Goal: Transaction & Acquisition: Purchase product/service

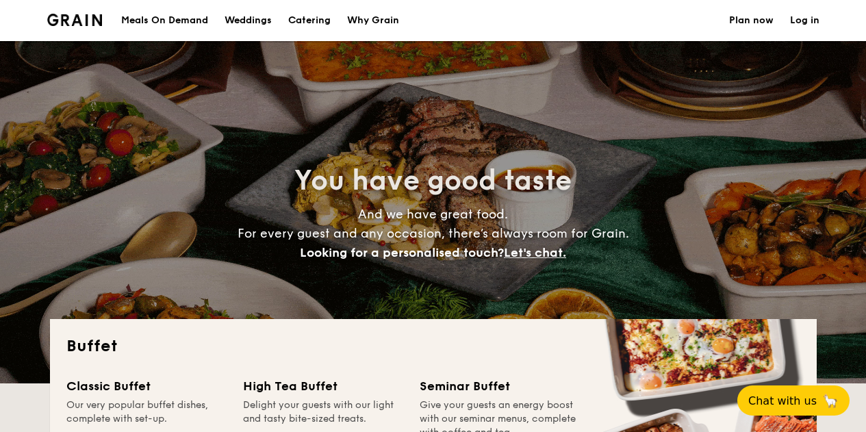
select select
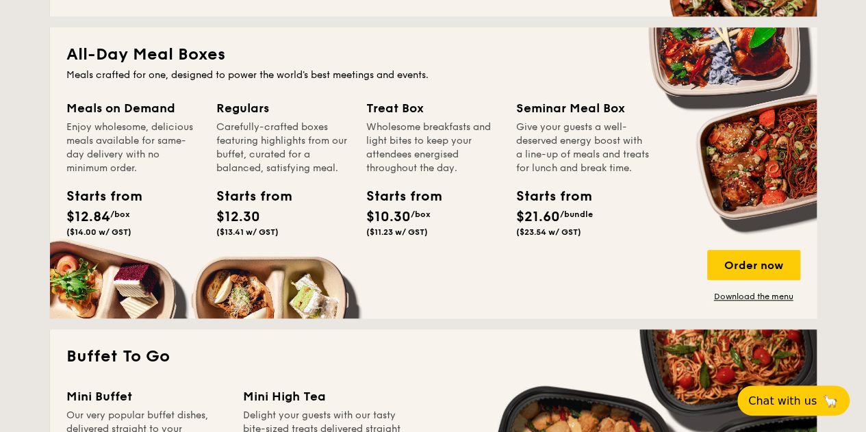
scroll to position [595, 0]
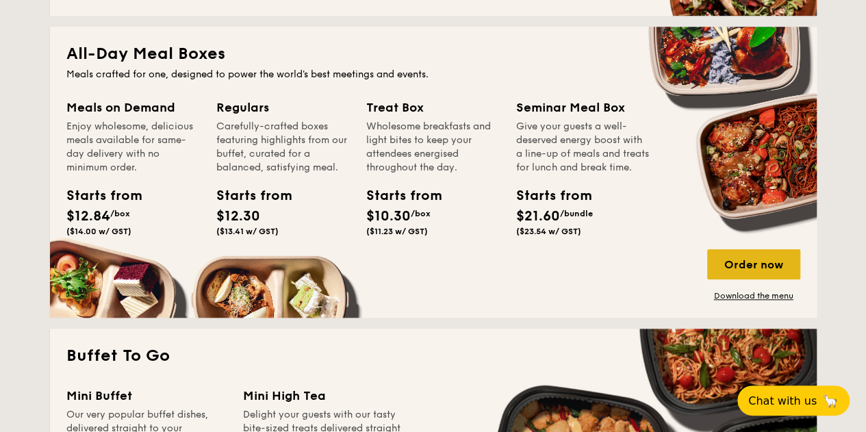
click at [726, 254] on div "Order now" at bounding box center [754, 264] width 93 height 30
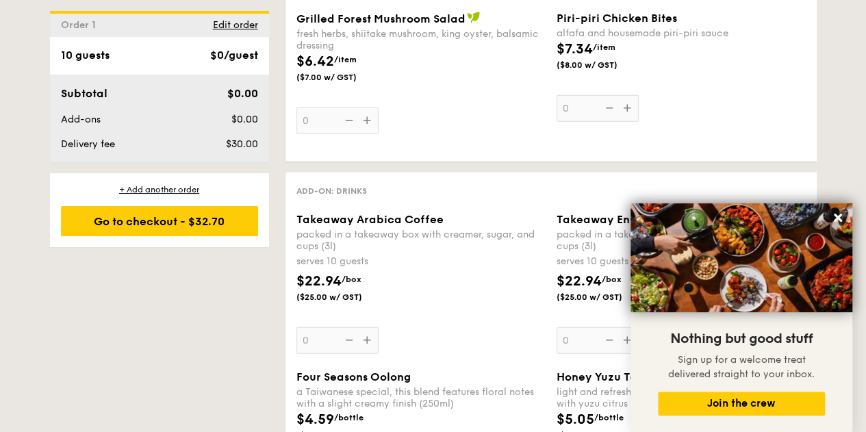
scroll to position [1670, 0]
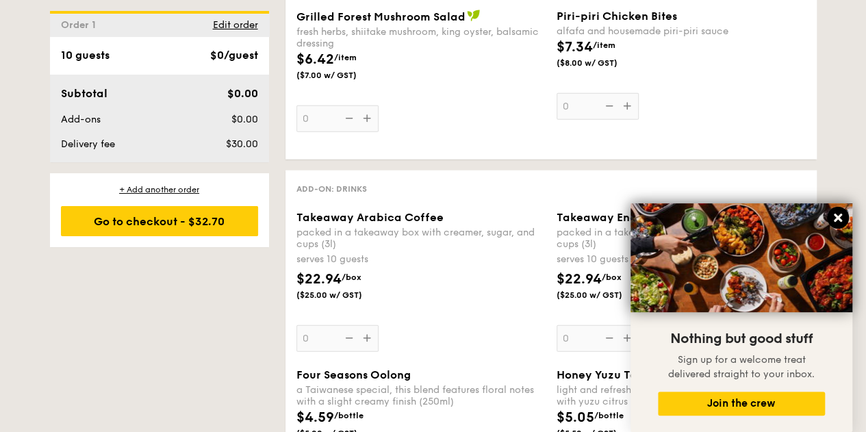
click at [838, 220] on icon at bounding box center [838, 218] width 8 height 8
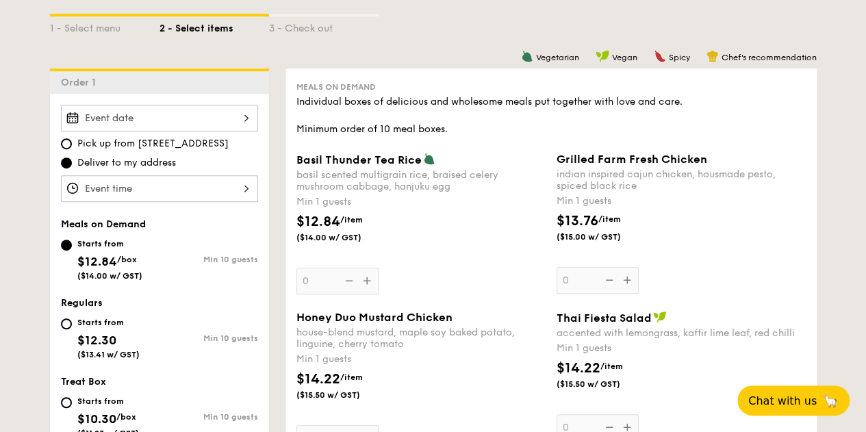
scroll to position [313, 0]
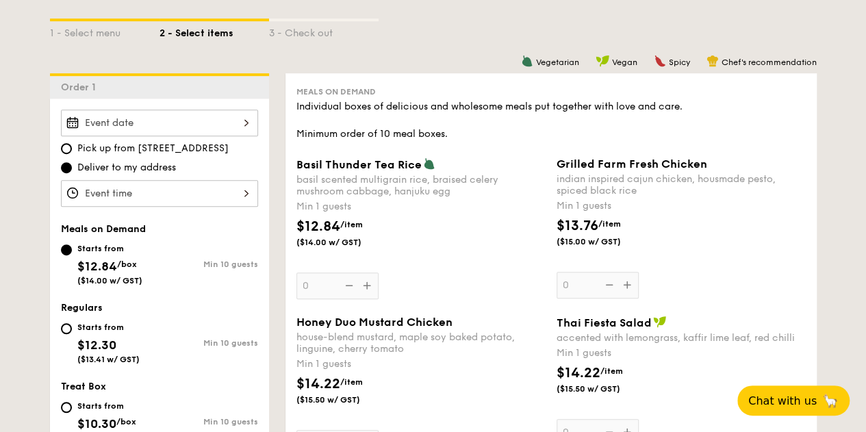
click at [81, 323] on div "Starts from" at bounding box center [108, 327] width 62 height 11
click at [72, 323] on input "Starts from $12.30 ($13.41 w/ GST) Min 10 guests" at bounding box center [66, 328] width 11 height 11
radio input "true"
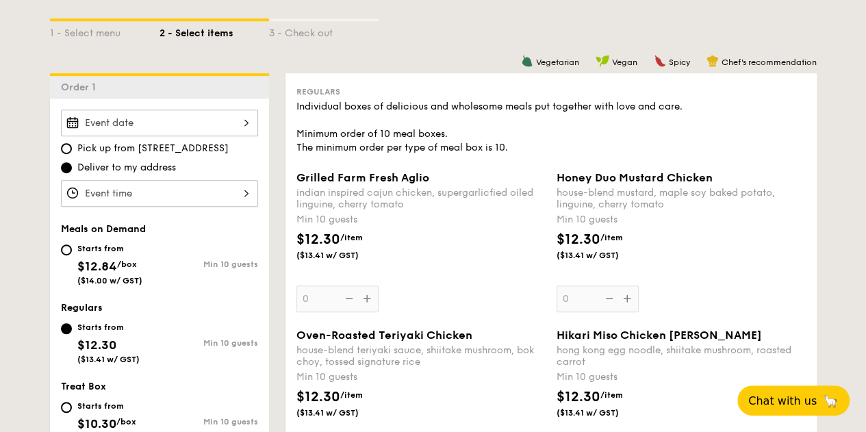
click at [111, 247] on div "Starts from" at bounding box center [109, 248] width 65 height 11
click at [72, 247] on input "Starts from $12.84 /box ($14.00 w/ GST) Min 10 guests" at bounding box center [66, 250] width 11 height 11
radio input "true"
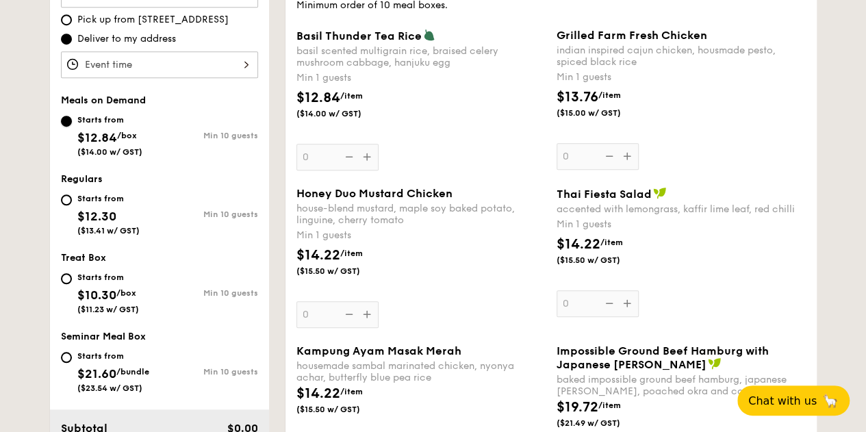
scroll to position [484, 0]
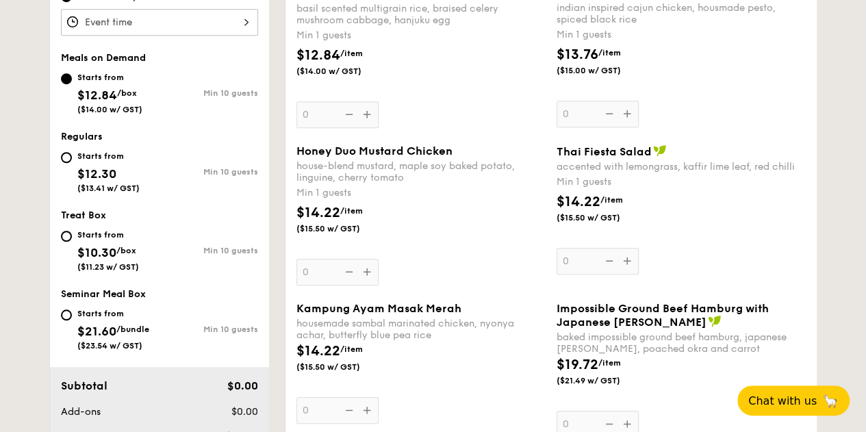
click at [101, 184] on span "($13.41 w/ GST)" at bounding box center [108, 189] width 62 height 10
click at [72, 163] on input "Starts from $12.30 ($13.41 w/ GST) Min 10 guests" at bounding box center [66, 157] width 11 height 11
radio input "true"
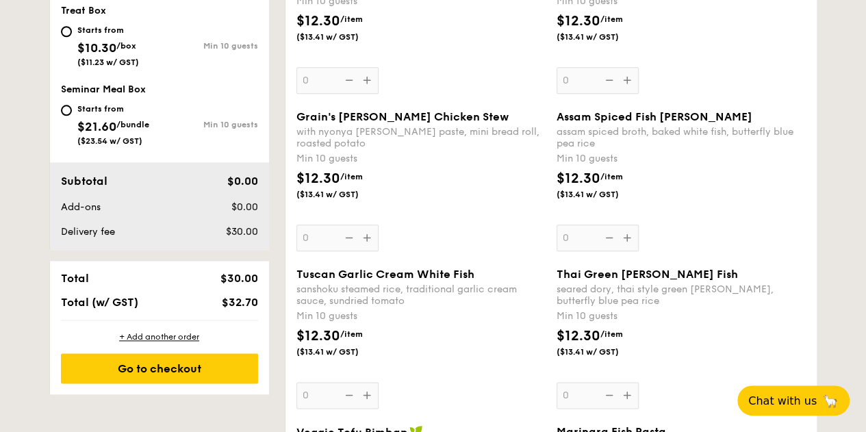
scroll to position [688, 0]
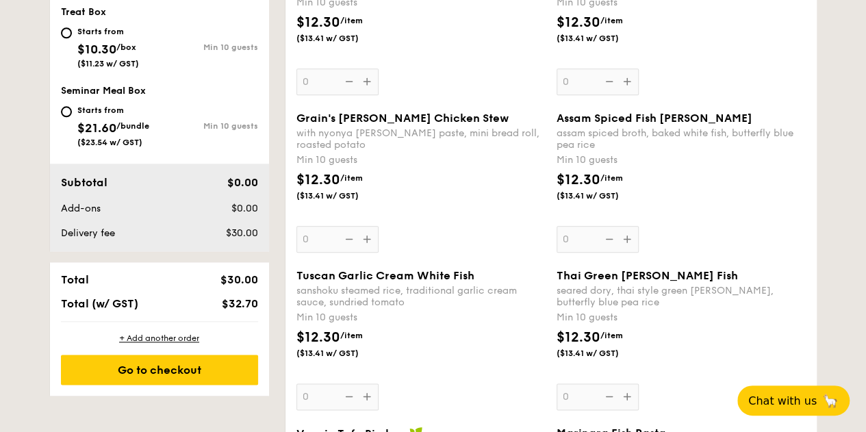
click at [75, 103] on div "Starts from $21.60 /bundle ($23.54 w/ GST)" at bounding box center [110, 124] width 99 height 45
click at [72, 106] on input "Starts from $21.60 /bundle ($23.54 w/ GST) Min 10 guests" at bounding box center [66, 111] width 11 height 11
radio input "true"
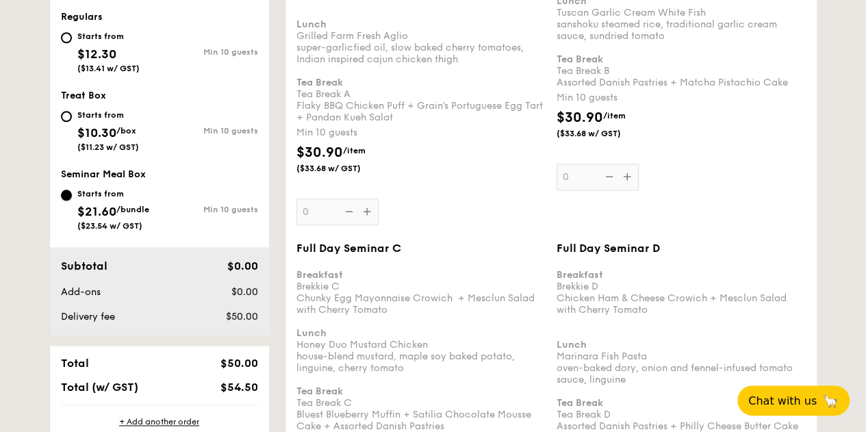
scroll to position [603, 0]
click at [120, 121] on div "Starts from $10.30 /box ($11.23 w/ GST)" at bounding box center [108, 130] width 62 height 45
click at [72, 121] on input "Starts from $10.30 /box ($11.23 w/ GST) Min 10 guests" at bounding box center [66, 117] width 11 height 11
radio input "true"
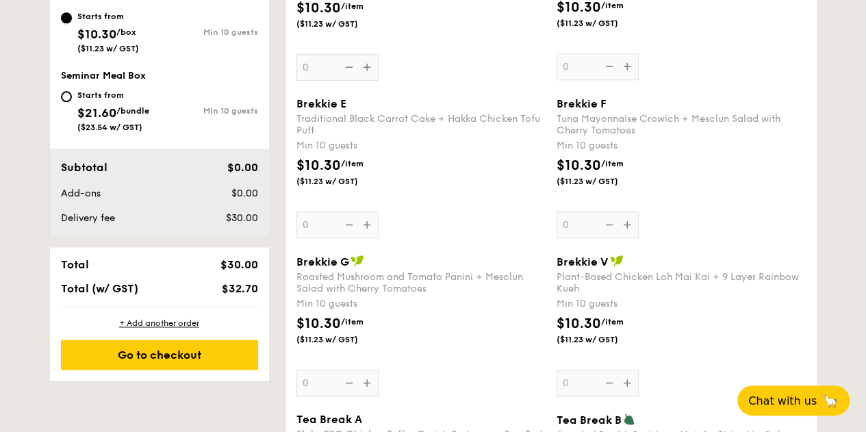
scroll to position [703, 0]
click at [92, 92] on div "Starts from" at bounding box center [113, 94] width 72 height 11
click at [72, 92] on input "Starts from $21.60 /bundle ($23.54 w/ GST) Min 10 guests" at bounding box center [66, 95] width 11 height 11
radio input "true"
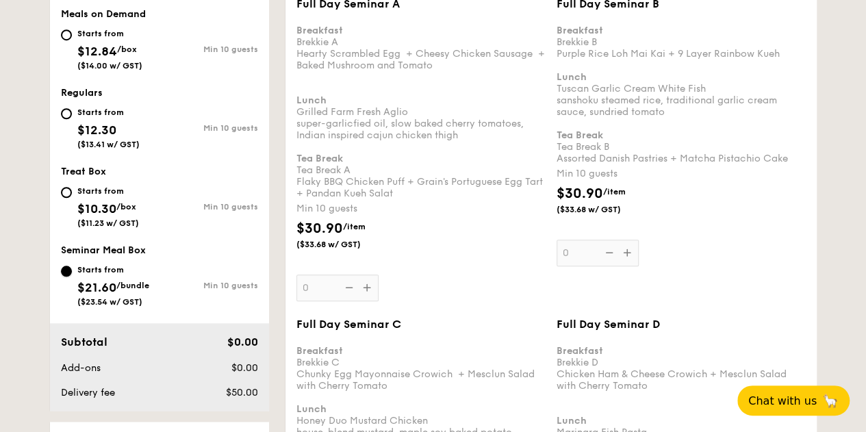
scroll to position [529, 0]
click at [132, 116] on div "Starts from $12.30 ($13.41 w/ GST)" at bounding box center [108, 125] width 62 height 45
click at [72, 116] on input "Starts from $12.30 ($13.41 w/ GST) Min 10 guests" at bounding box center [66, 113] width 11 height 11
radio input "true"
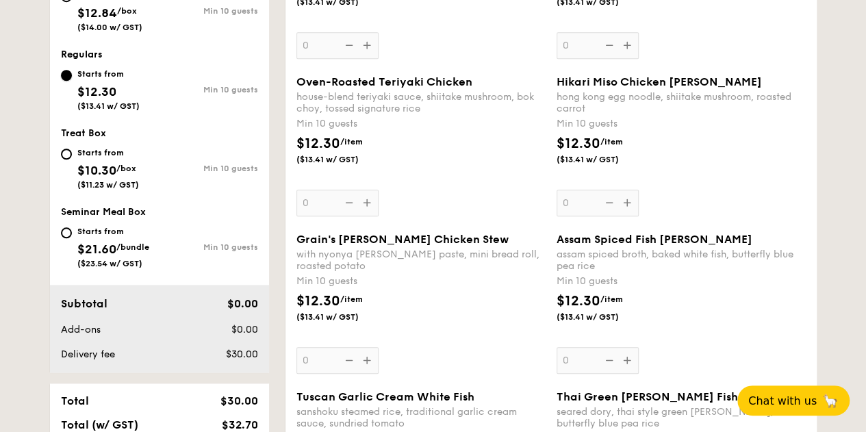
scroll to position [497, 0]
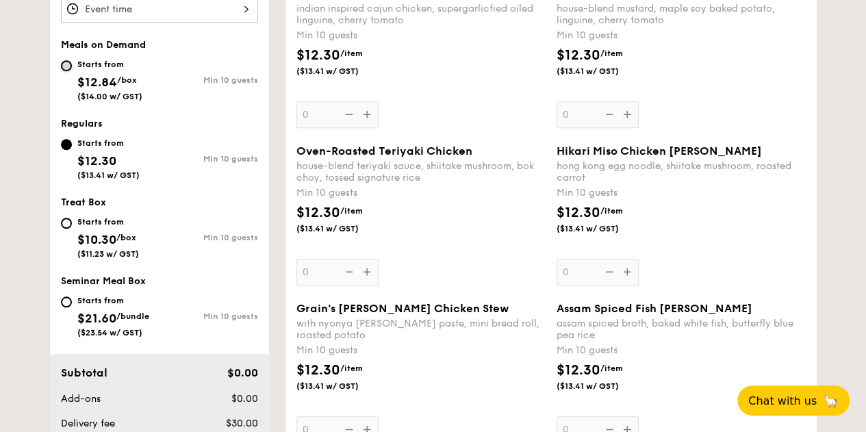
click at [61, 64] on input "Starts from $12.84 /box ($14.00 w/ GST) Min 10 guests" at bounding box center [66, 65] width 11 height 11
radio input "true"
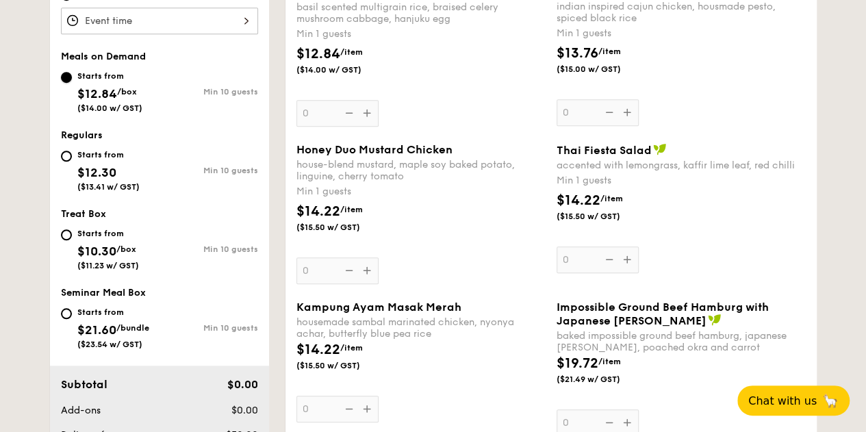
scroll to position [486, 0]
click at [364, 268] on div "Honey Duo Mustard Chicken house-blend mustard, maple soy baked potato, linguine…" at bounding box center [421, 212] width 249 height 141
click at [364, 268] on input "0" at bounding box center [338, 270] width 82 height 27
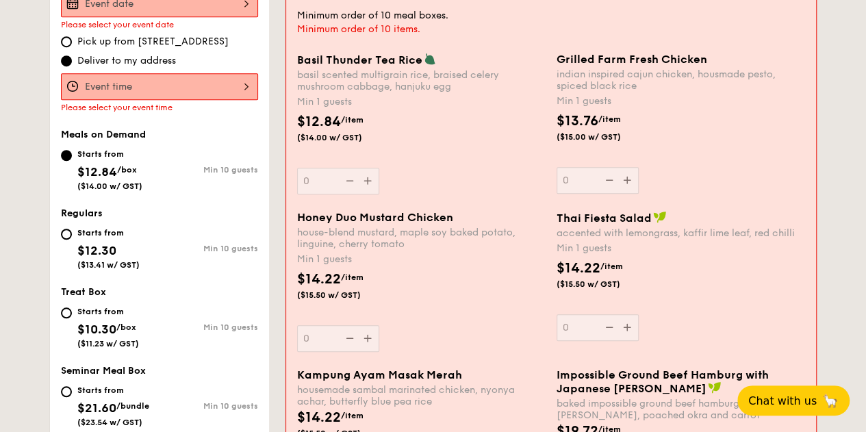
scroll to position [366, 0]
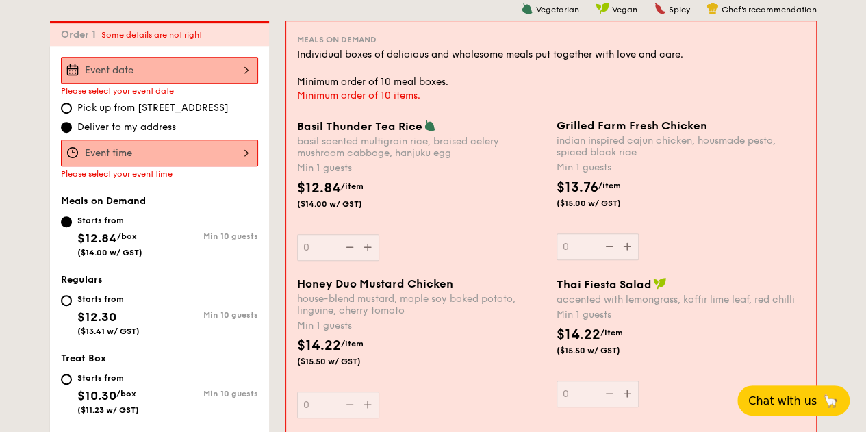
click at [214, 83] on div "Please select your event date" at bounding box center [159, 76] width 197 height 39
click at [208, 71] on div at bounding box center [159, 70] width 197 height 27
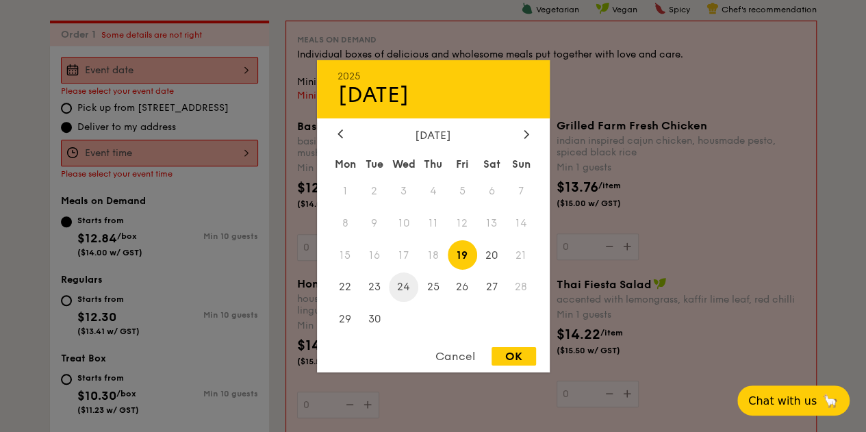
click at [401, 286] on span "24" at bounding box center [403, 287] width 29 height 29
click at [523, 357] on div "OK" at bounding box center [514, 356] width 45 height 18
type input "[DATE]"
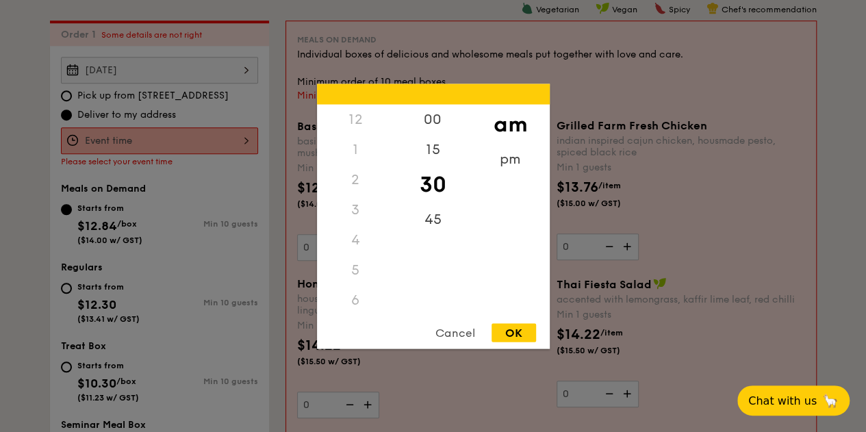
click at [174, 138] on div "12 1 2 3 4 5 6 7 8 9 10 11 00 15 30 45 am pm Cancel OK" at bounding box center [159, 140] width 197 height 27
click at [430, 156] on div "15" at bounding box center [433, 154] width 77 height 40
click at [512, 331] on div "OK" at bounding box center [514, 332] width 45 height 18
type input "11:15AM"
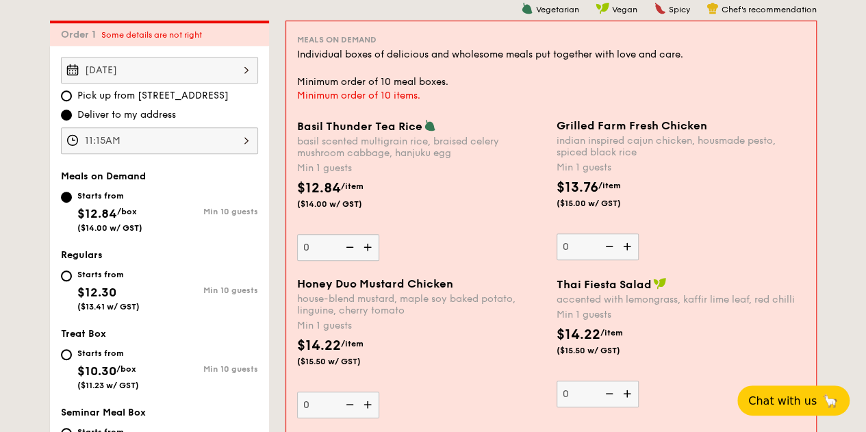
click at [364, 249] on img at bounding box center [369, 247] width 21 height 26
click at [364, 249] on input "0" at bounding box center [338, 247] width 82 height 27
click at [364, 249] on img at bounding box center [369, 247] width 21 height 26
click at [364, 249] on input "1" at bounding box center [338, 247] width 82 height 27
click at [364, 249] on img at bounding box center [369, 247] width 21 height 26
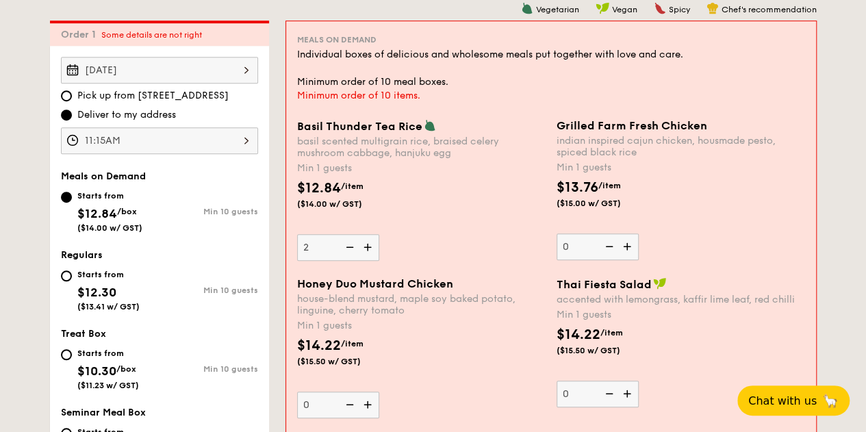
click at [364, 249] on input "2" at bounding box center [338, 247] width 82 height 27
click at [364, 249] on img at bounding box center [369, 247] width 21 height 26
click at [364, 249] on input "3" at bounding box center [338, 247] width 82 height 27
click at [364, 249] on img at bounding box center [369, 247] width 21 height 26
click at [364, 249] on input "4" at bounding box center [338, 247] width 82 height 27
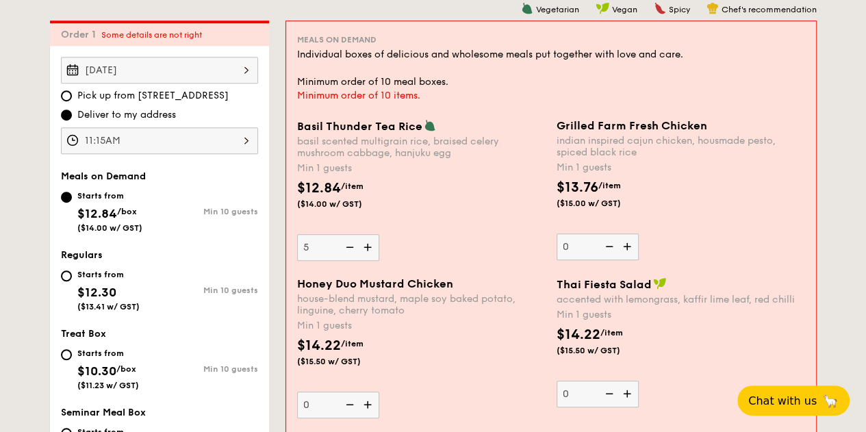
click at [349, 247] on img at bounding box center [348, 247] width 21 height 26
click at [349, 247] on input "5" at bounding box center [338, 247] width 82 height 27
click at [349, 247] on img at bounding box center [348, 247] width 21 height 26
click at [349, 247] on input "4" at bounding box center [338, 247] width 82 height 27
click at [349, 247] on img at bounding box center [348, 247] width 21 height 26
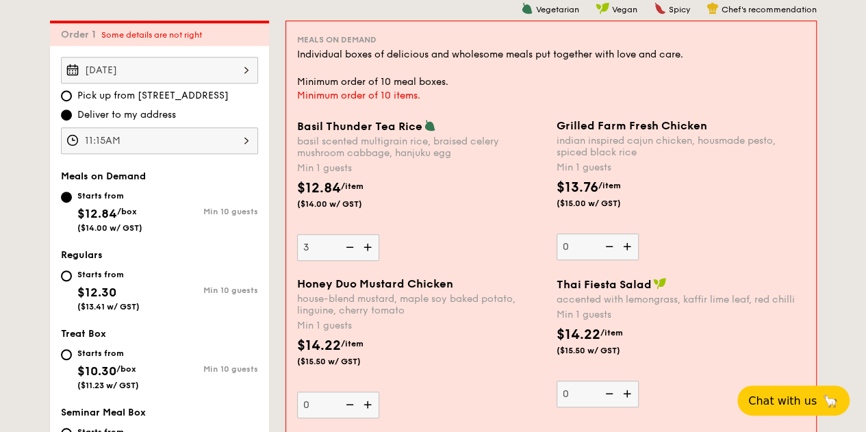
click at [349, 247] on input "3" at bounding box center [338, 247] width 82 height 27
click at [349, 247] on img at bounding box center [348, 247] width 21 height 26
click at [349, 247] on input "2" at bounding box center [338, 247] width 82 height 27
click at [349, 247] on img at bounding box center [348, 247] width 21 height 26
click at [349, 247] on input "1" at bounding box center [338, 247] width 82 height 27
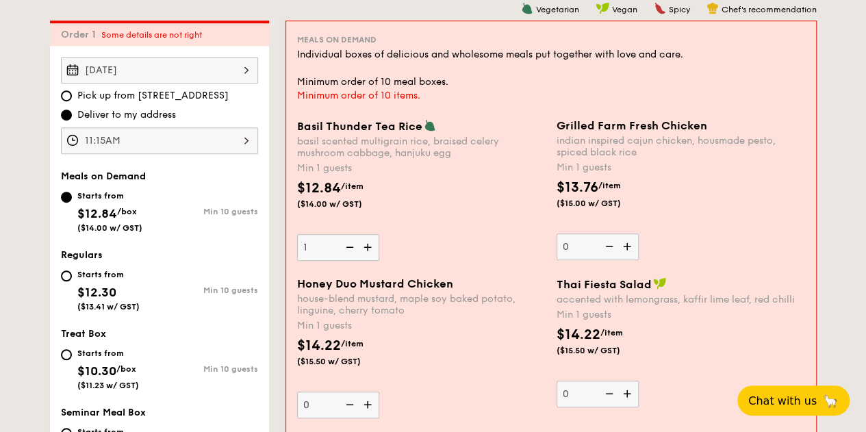
type input "0"
click at [364, 405] on img at bounding box center [369, 405] width 21 height 26
click at [364, 405] on input "0" at bounding box center [338, 405] width 82 height 27
click at [364, 405] on img at bounding box center [369, 405] width 21 height 26
click at [364, 405] on input "1" at bounding box center [338, 405] width 82 height 27
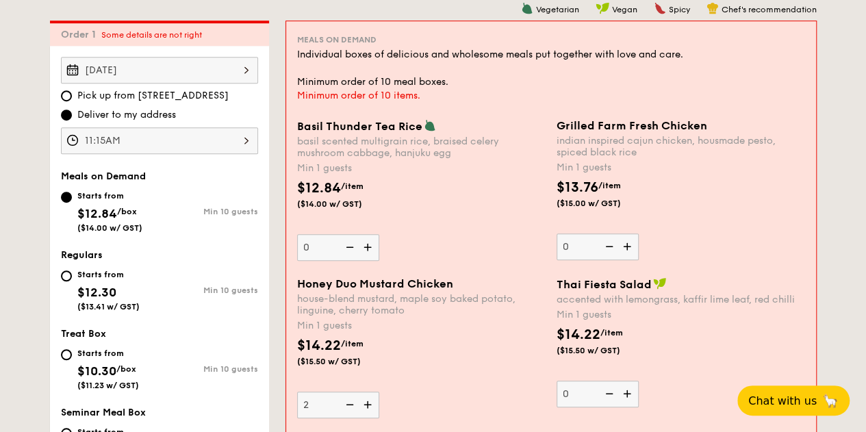
click at [364, 405] on img at bounding box center [369, 405] width 21 height 26
click at [364, 405] on input "2" at bounding box center [338, 405] width 82 height 27
click at [364, 405] on img at bounding box center [369, 405] width 21 height 26
click at [364, 405] on input "3" at bounding box center [338, 405] width 82 height 27
click at [364, 405] on img at bounding box center [369, 405] width 21 height 26
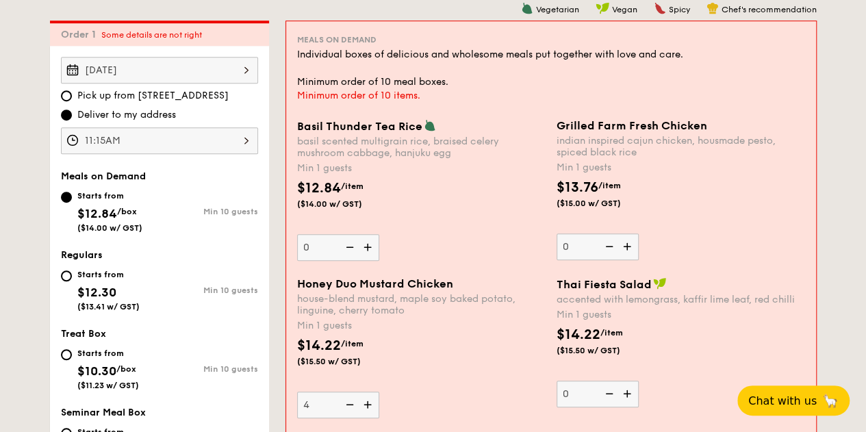
click at [364, 405] on input "4" at bounding box center [338, 405] width 82 height 27
click at [364, 405] on img at bounding box center [369, 405] width 21 height 26
click at [364, 405] on input "5" at bounding box center [338, 405] width 82 height 27
click at [364, 405] on img at bounding box center [369, 405] width 21 height 26
click at [364, 405] on input "6" at bounding box center [338, 405] width 82 height 27
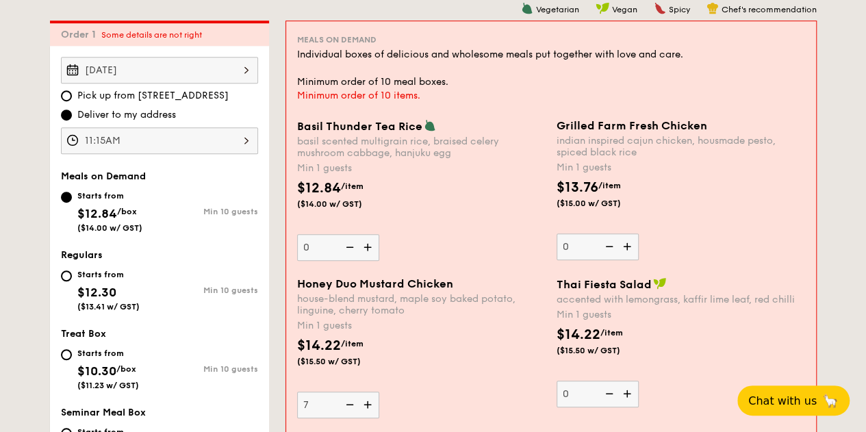
click at [364, 405] on img at bounding box center [369, 405] width 21 height 26
click at [364, 405] on input "7" at bounding box center [338, 405] width 82 height 27
click at [364, 405] on img at bounding box center [369, 405] width 21 height 26
click at [364, 405] on input "8" at bounding box center [338, 405] width 82 height 27
click at [364, 405] on img at bounding box center [369, 405] width 21 height 26
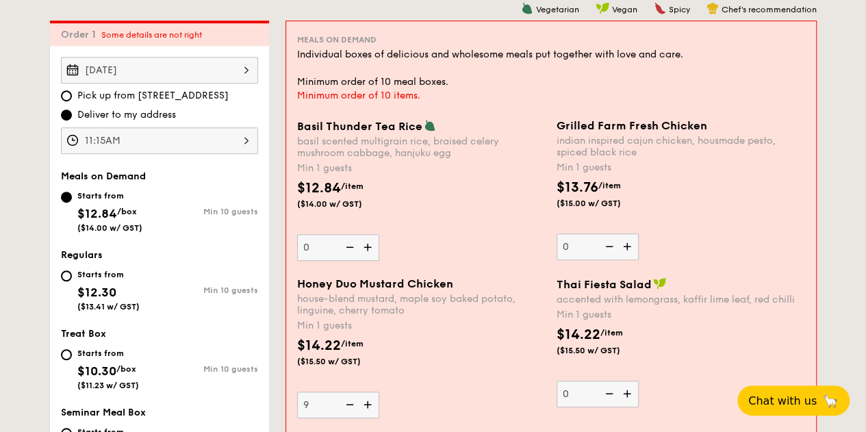
click at [364, 405] on input "9" at bounding box center [338, 405] width 82 height 27
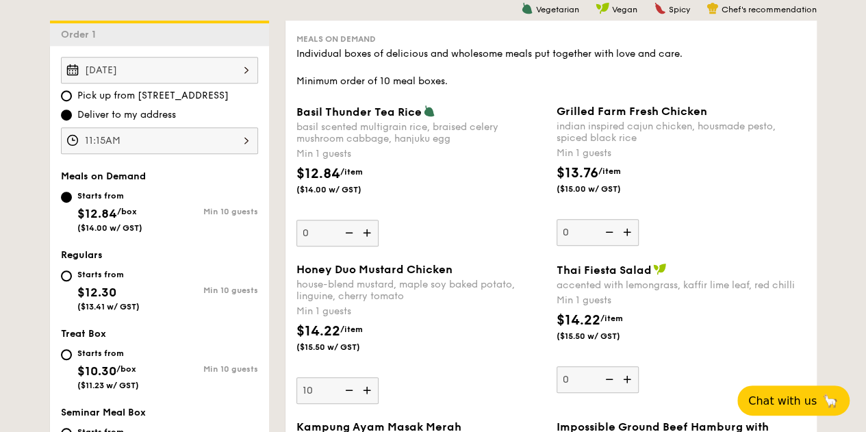
click at [371, 390] on img at bounding box center [368, 390] width 21 height 26
click at [371, 390] on input "10" at bounding box center [338, 390] width 82 height 27
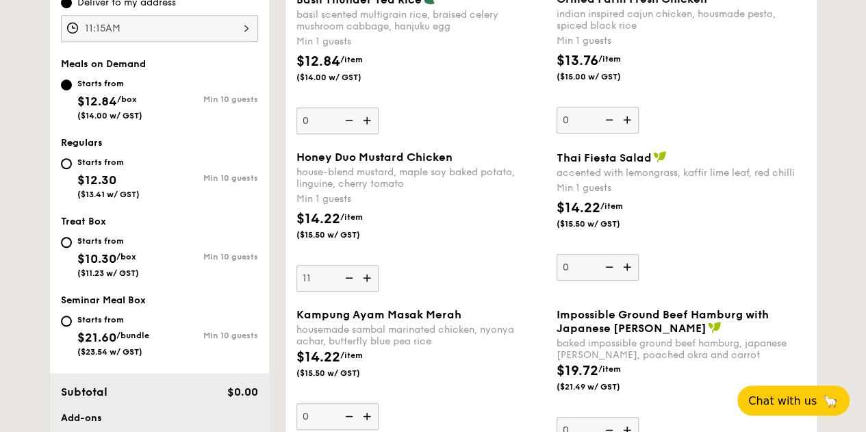
scroll to position [470, 0]
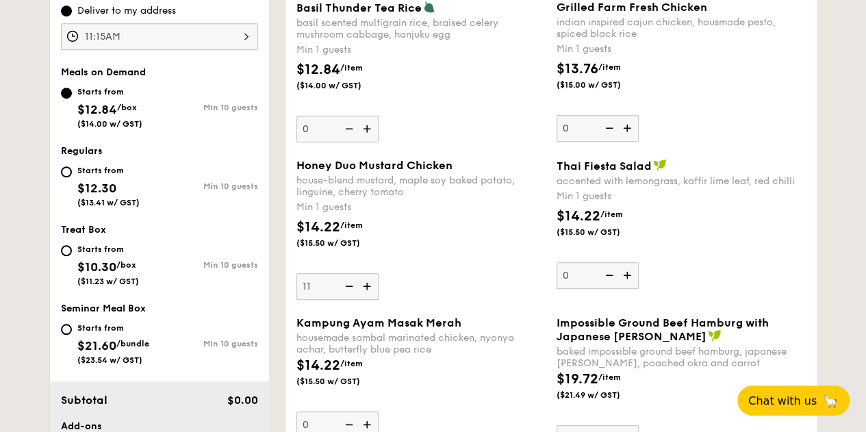
click at [347, 290] on img at bounding box center [348, 286] width 21 height 26
click at [347, 290] on input "11" at bounding box center [338, 286] width 82 height 27
type input "10"
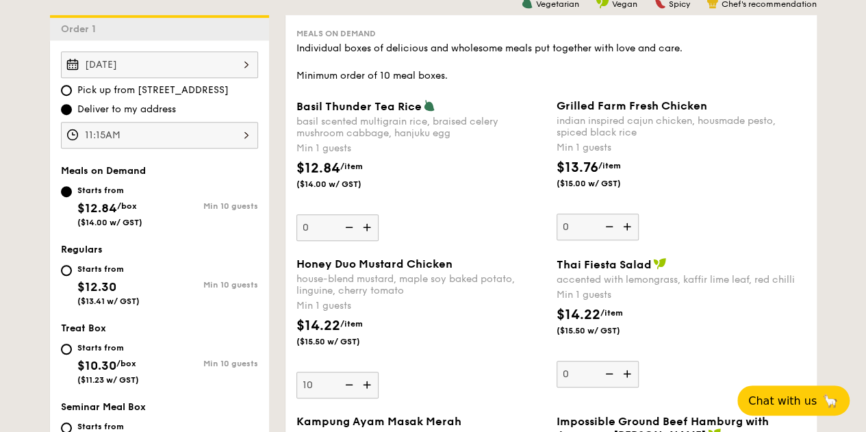
scroll to position [367, 0]
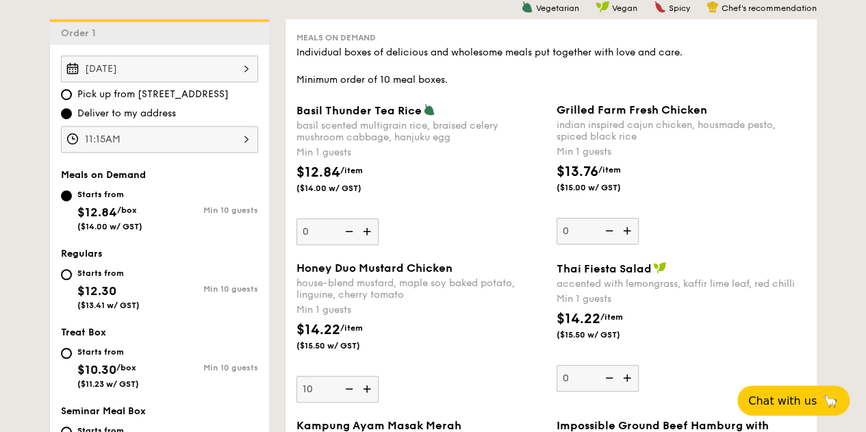
click at [370, 236] on img at bounding box center [368, 231] width 21 height 26
click at [370, 236] on input "0" at bounding box center [338, 231] width 82 height 27
click at [370, 236] on img at bounding box center [368, 231] width 21 height 26
click at [370, 236] on input "1" at bounding box center [338, 231] width 82 height 27
click at [370, 236] on img at bounding box center [368, 231] width 21 height 26
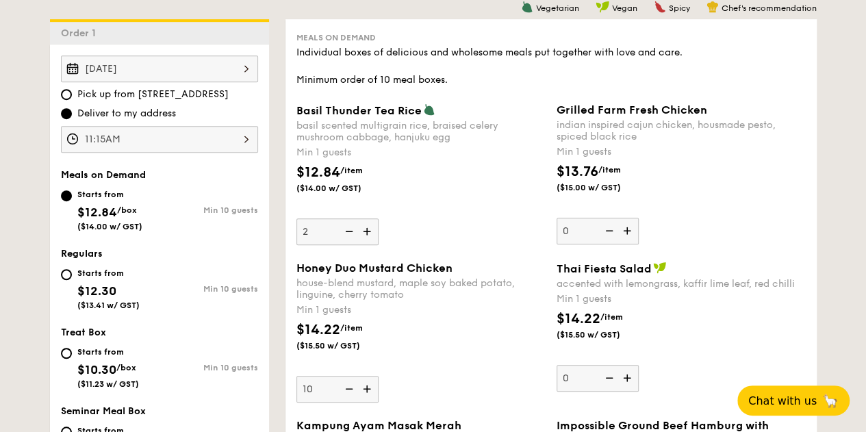
click at [370, 236] on input "2" at bounding box center [338, 231] width 82 height 27
click at [370, 236] on img at bounding box center [368, 231] width 21 height 26
click at [370, 236] on input "3" at bounding box center [338, 231] width 82 height 27
click at [370, 236] on img at bounding box center [368, 231] width 21 height 26
click at [370, 236] on input "4" at bounding box center [338, 231] width 82 height 27
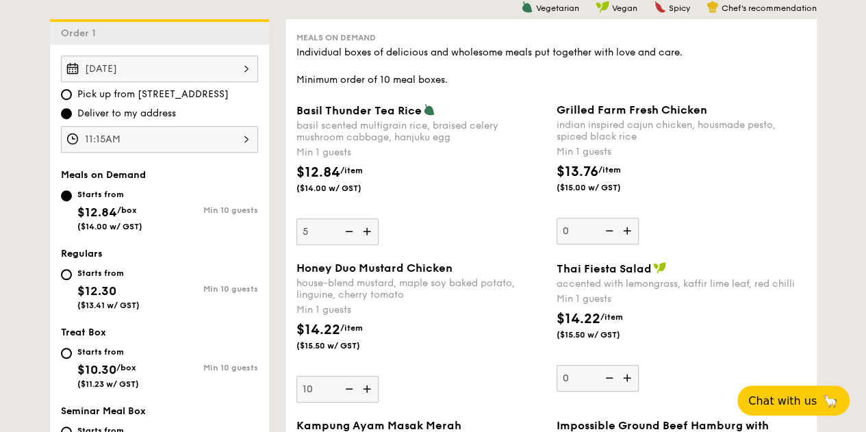
click at [370, 236] on img at bounding box center [368, 231] width 21 height 26
click at [370, 236] on input "5" at bounding box center [338, 231] width 82 height 27
click at [370, 236] on img at bounding box center [368, 231] width 21 height 26
click at [370, 236] on input "6" at bounding box center [338, 231] width 82 height 27
click at [370, 236] on img at bounding box center [368, 231] width 21 height 26
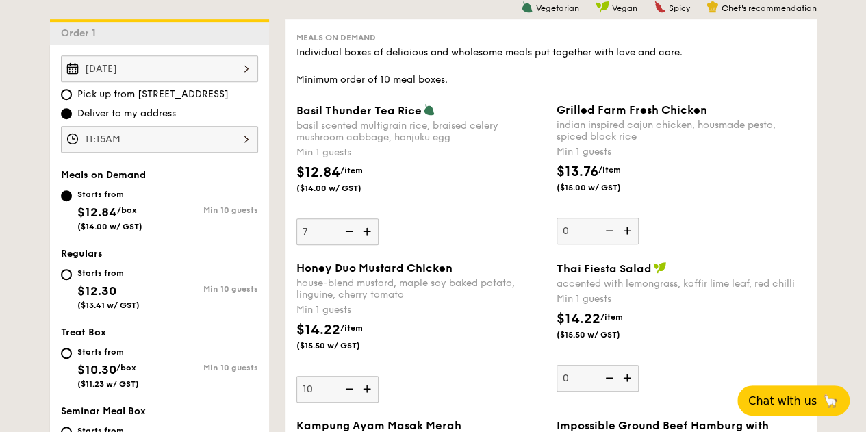
click at [370, 236] on input "7" at bounding box center [338, 231] width 82 height 27
click at [351, 235] on img at bounding box center [348, 231] width 21 height 26
click at [351, 235] on input "8" at bounding box center [338, 231] width 82 height 27
click at [351, 235] on img at bounding box center [348, 231] width 21 height 26
click at [351, 235] on input "7" at bounding box center [338, 231] width 82 height 27
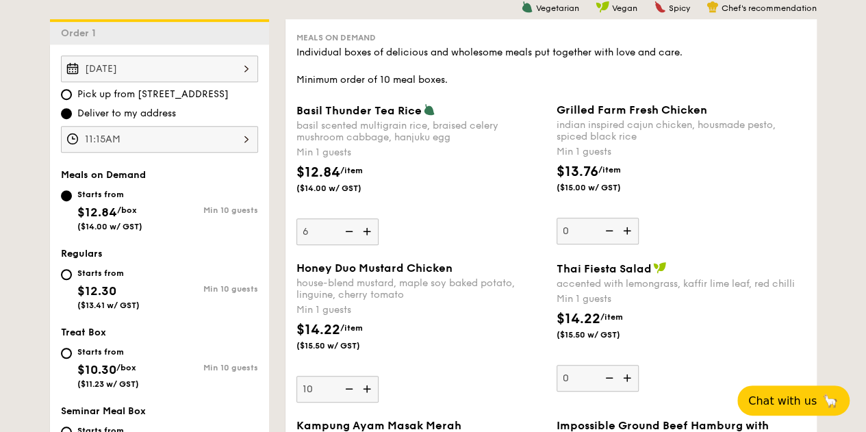
click at [351, 235] on img at bounding box center [348, 231] width 21 height 26
click at [351, 235] on input "6" at bounding box center [338, 231] width 82 height 27
type input "5"
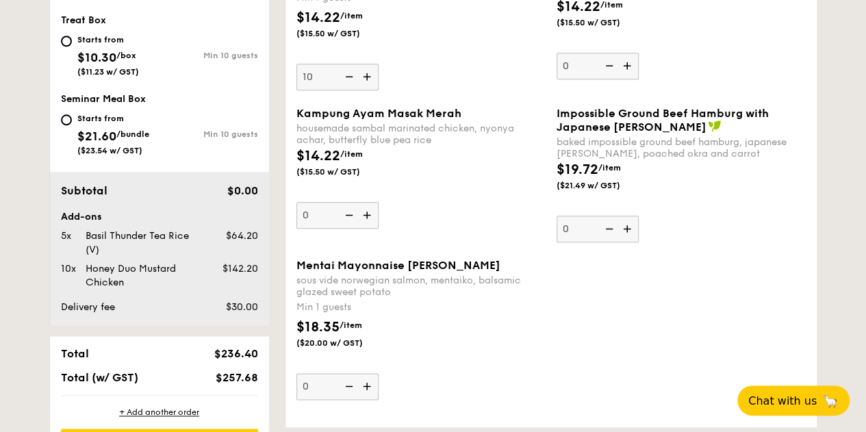
scroll to position [685, 0]
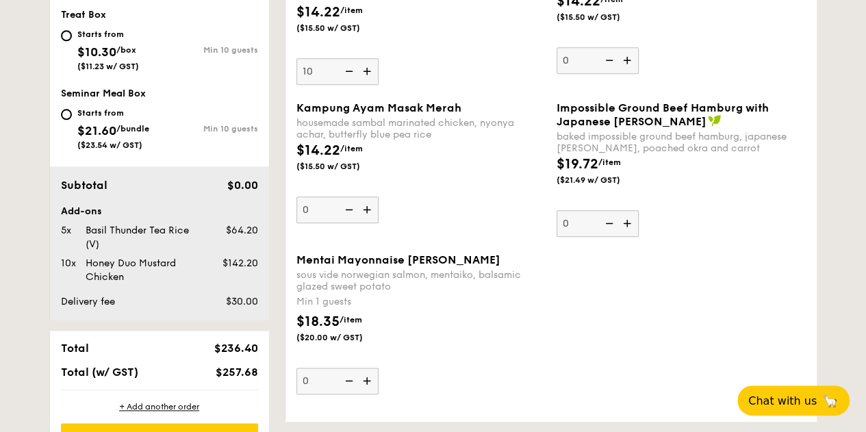
click at [379, 264] on span "Mentai Mayonnaise [PERSON_NAME]" at bounding box center [399, 259] width 204 height 13
click at [379, 368] on input "0" at bounding box center [338, 381] width 82 height 27
click at [347, 290] on div "sous vide norwegian salmon, mentaiko, balsamic glazed sweet potato" at bounding box center [421, 280] width 249 height 23
click at [347, 368] on input "0" at bounding box center [338, 381] width 82 height 27
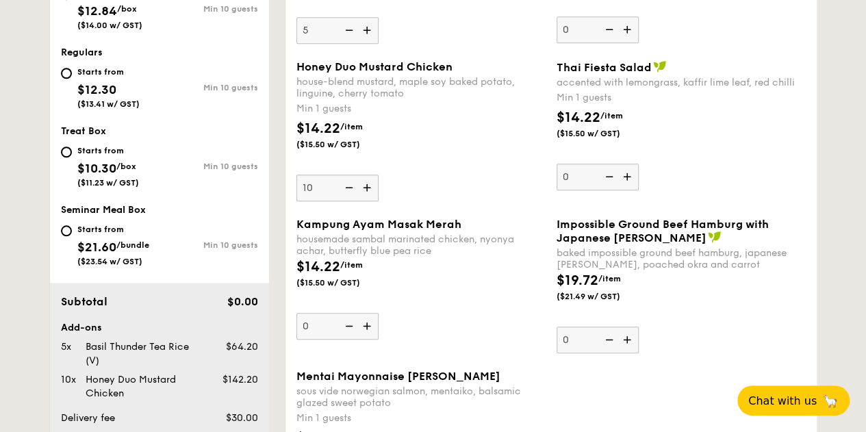
scroll to position [556, 0]
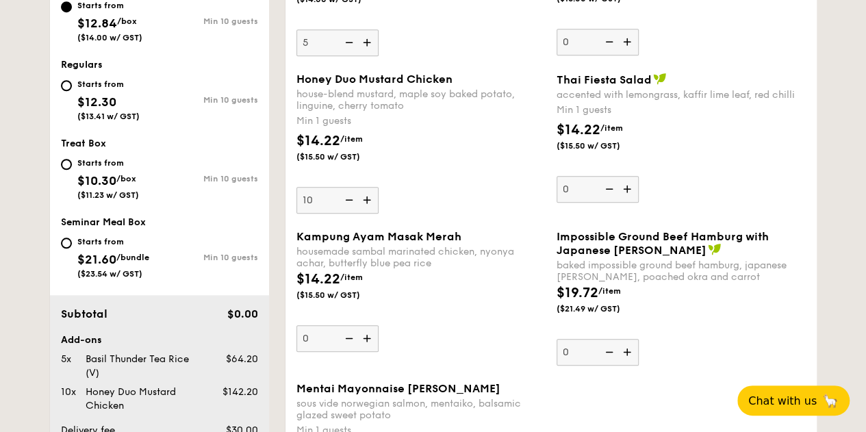
click at [124, 103] on div "Starts from $12.30 ($13.41 w/ GST)" at bounding box center [108, 98] width 62 height 45
click at [72, 91] on input "Starts from $12.30 ($13.41 w/ GST) Min 10 guests" at bounding box center [66, 85] width 11 height 11
radio input "true"
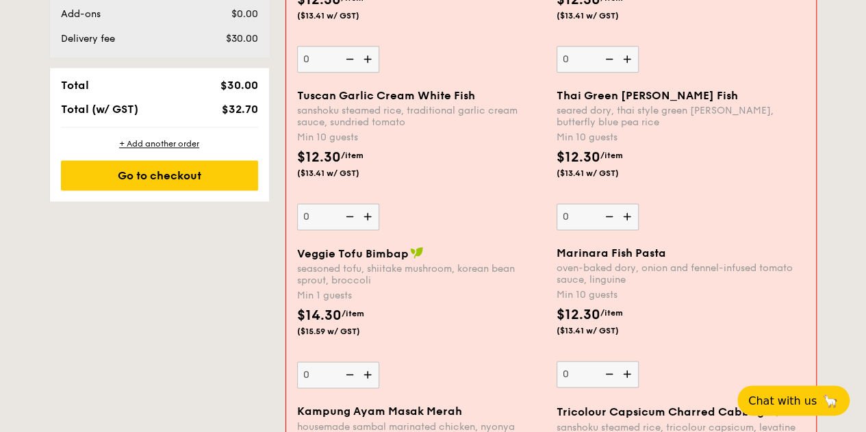
scroll to position [883, 0]
click at [364, 375] on img at bounding box center [369, 374] width 21 height 26
click at [364, 375] on input "0" at bounding box center [338, 374] width 82 height 27
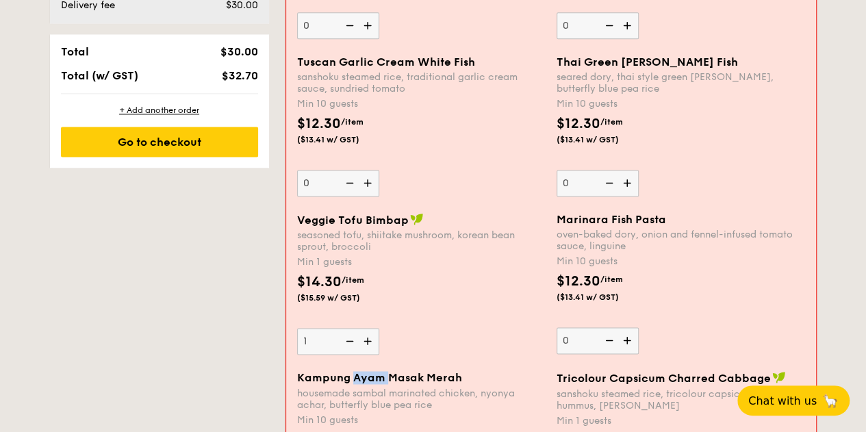
click at [364, 375] on span "Kampung Ayam Masak Merah" at bounding box center [379, 377] width 165 height 13
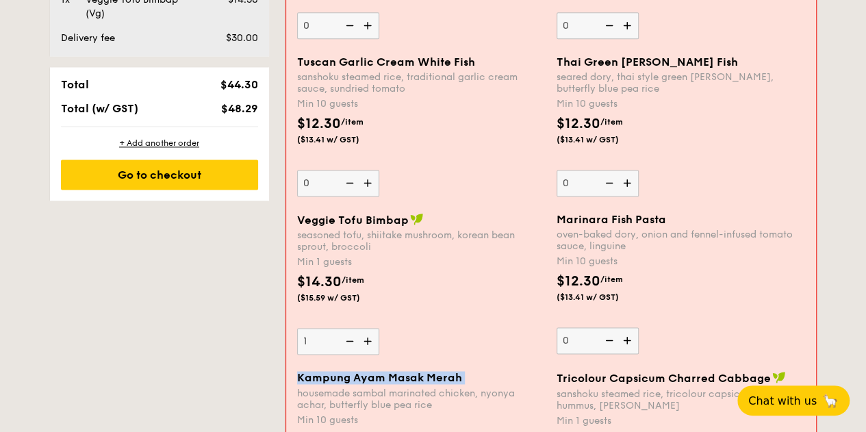
click at [364, 375] on span "Kampung Ayam Masak Merah" at bounding box center [379, 377] width 165 height 13
click at [374, 335] on img at bounding box center [369, 341] width 21 height 26
click at [374, 335] on input "1" at bounding box center [338, 341] width 82 height 27
click at [374, 335] on img at bounding box center [369, 341] width 21 height 26
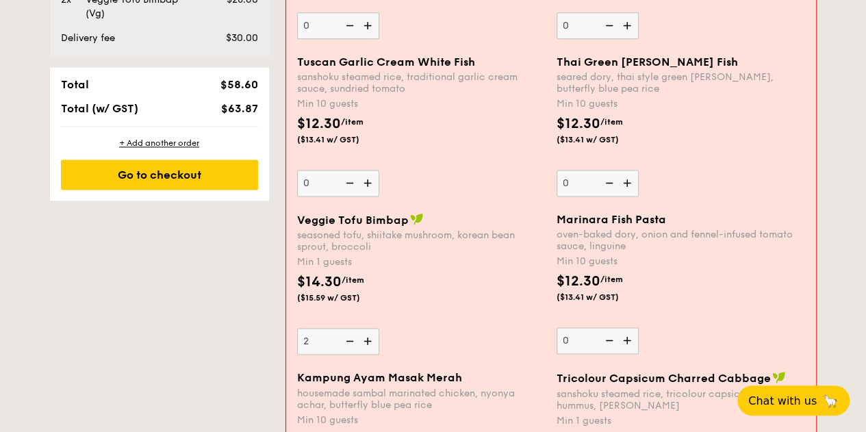
click at [374, 335] on input "2" at bounding box center [338, 341] width 82 height 27
click at [374, 335] on img at bounding box center [369, 341] width 21 height 26
click at [374, 335] on input "3" at bounding box center [338, 341] width 82 height 27
click at [374, 335] on img at bounding box center [369, 341] width 21 height 26
click at [374, 335] on input "4" at bounding box center [338, 341] width 82 height 27
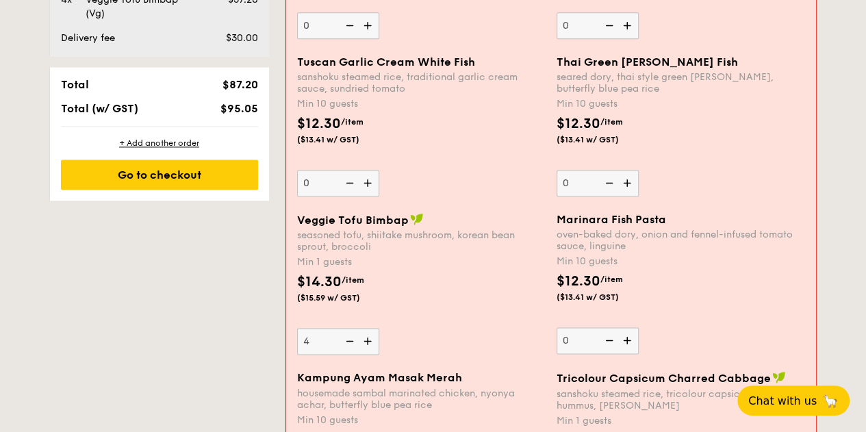
type input "5"
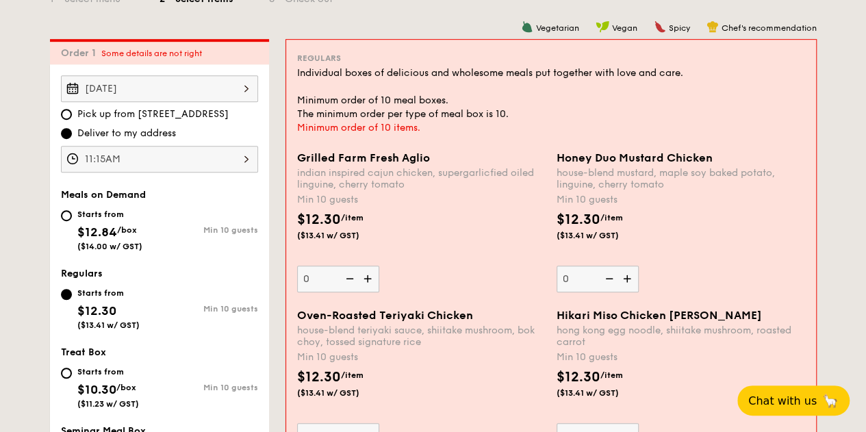
scroll to position [348, 0]
click at [88, 218] on div "Starts from $12.84 /box ($14.00 w/ GST)" at bounding box center [109, 227] width 65 height 45
click at [72, 218] on input "Starts from $12.84 /box ($14.00 w/ GST) Min 10 guests" at bounding box center [66, 215] width 11 height 11
radio input "true"
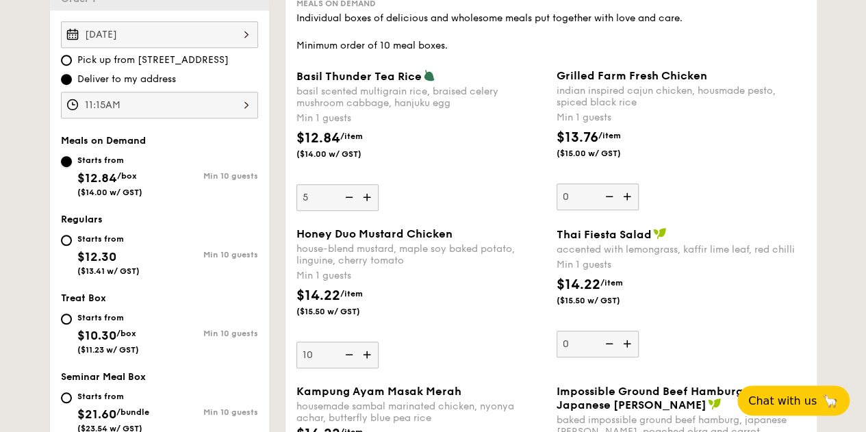
scroll to position [397, 0]
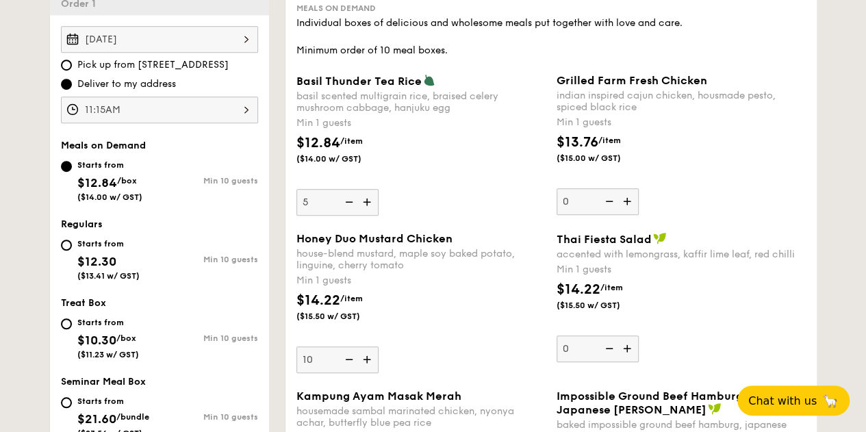
click at [354, 199] on img at bounding box center [348, 202] width 21 height 26
click at [354, 199] on input "5" at bounding box center [338, 202] width 82 height 27
click at [354, 199] on img at bounding box center [348, 202] width 21 height 26
click at [354, 199] on input "4" at bounding box center [338, 202] width 82 height 27
click at [354, 199] on img at bounding box center [348, 202] width 21 height 26
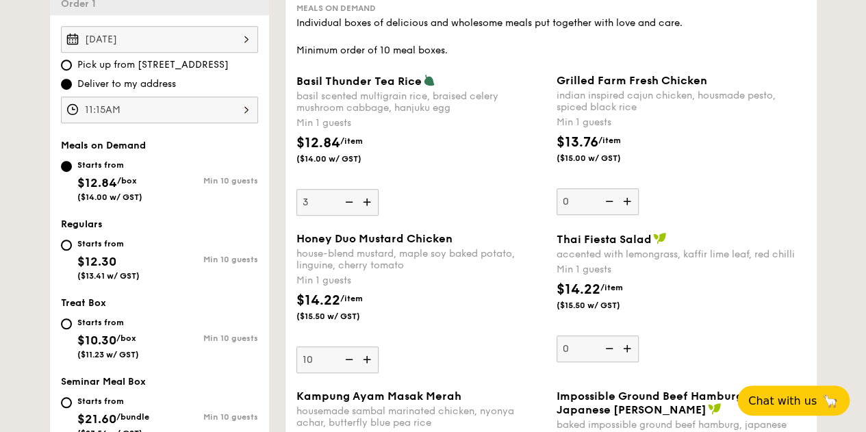
click at [354, 199] on input "3" at bounding box center [338, 202] width 82 height 27
click at [354, 199] on img at bounding box center [348, 202] width 21 height 26
click at [354, 199] on input "2" at bounding box center [338, 202] width 82 height 27
click at [354, 199] on img at bounding box center [348, 202] width 21 height 26
click at [354, 199] on input "1" at bounding box center [338, 202] width 82 height 27
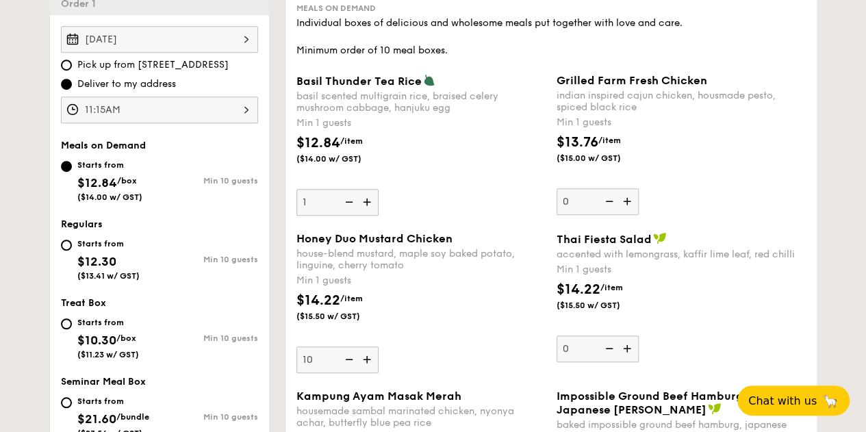
type input "0"
click at [93, 238] on div "Starts from" at bounding box center [108, 243] width 62 height 11
click at [72, 240] on input "Starts from $12.30 ($13.41 w/ GST) Min 10 guests" at bounding box center [66, 245] width 11 height 11
radio input "true"
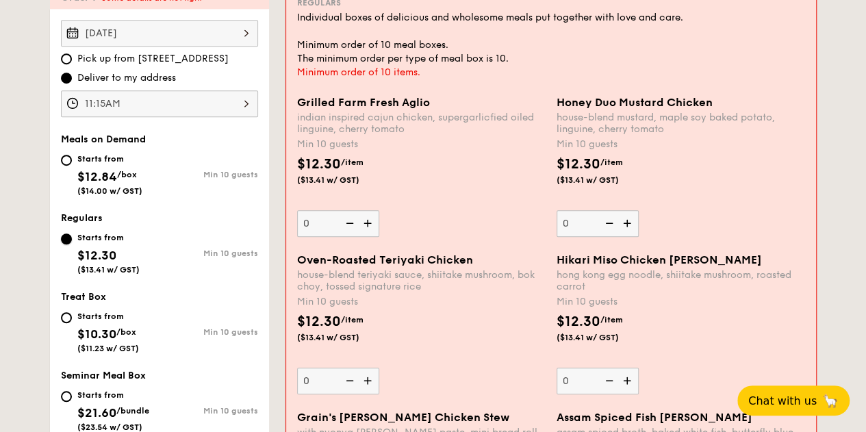
scroll to position [403, 0]
click at [626, 227] on img at bounding box center [629, 223] width 21 height 26
click at [626, 227] on input "0" at bounding box center [598, 223] width 82 height 27
type input "10"
click at [626, 227] on div "Grilled Farm Fresh Aglio indian inspired cajun chicken, supergarlicfied oiled l…" at bounding box center [551, 174] width 519 height 158
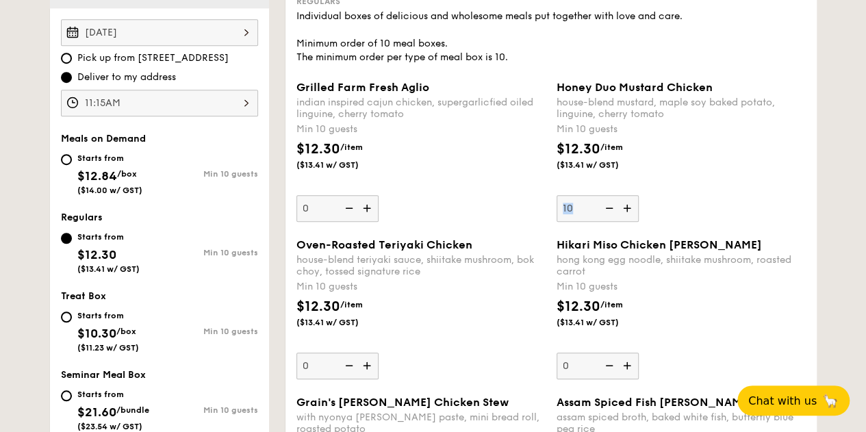
click at [626, 227] on div "Grilled Farm Fresh Aglio indian inspired cajun chicken, supergarlicfied oiled l…" at bounding box center [551, 160] width 521 height 158
click at [702, 195] on div "Honey Duo Mustard Chicken house-blend mustard, maple soy baked potato, linguine…" at bounding box center [681, 151] width 249 height 141
click at [639, 195] on input "10" at bounding box center [598, 208] width 82 height 27
click at [663, 166] on div "$12.30 /item ($13.41 w/ GST)" at bounding box center [681, 163] width 260 height 48
click at [639, 195] on input "10" at bounding box center [598, 208] width 82 height 27
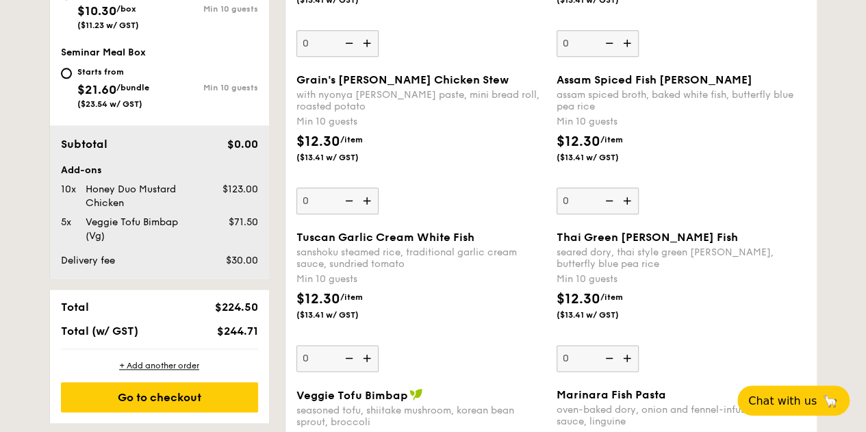
scroll to position [727, 0]
click at [630, 196] on img at bounding box center [629, 200] width 21 height 26
click at [630, 196] on input "0" at bounding box center [598, 200] width 82 height 27
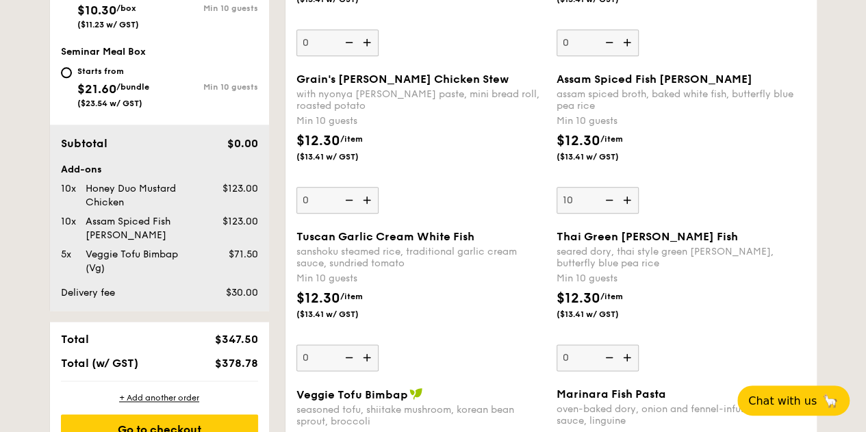
click at [630, 196] on img at bounding box center [629, 200] width 21 height 26
click at [630, 196] on input "10" at bounding box center [598, 200] width 82 height 27
click at [630, 196] on img at bounding box center [629, 200] width 21 height 26
click at [630, 196] on input "11" at bounding box center [598, 200] width 82 height 27
click at [611, 198] on img at bounding box center [608, 200] width 21 height 26
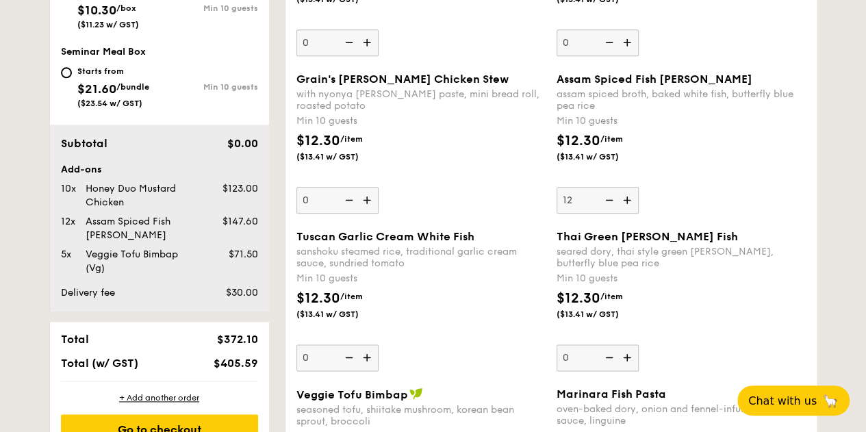
click at [611, 198] on input "12" at bounding box center [598, 200] width 82 height 27
click at [611, 199] on img at bounding box center [608, 200] width 21 height 26
click at [611, 199] on input "11" at bounding box center [598, 200] width 82 height 27
type input "10"
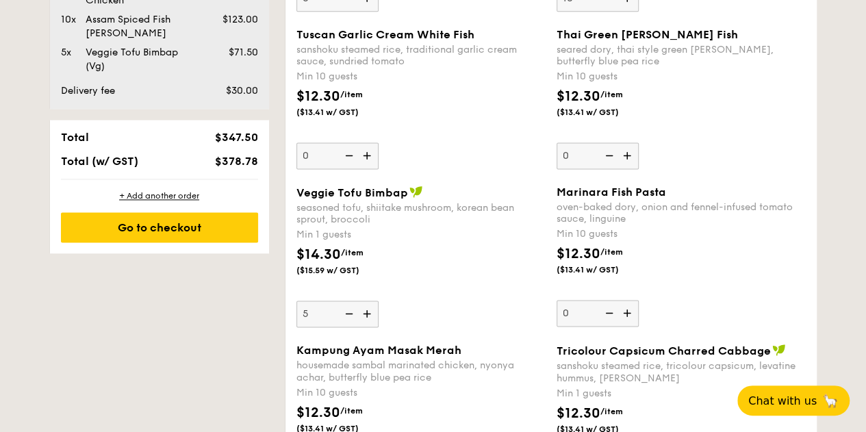
scroll to position [933, 0]
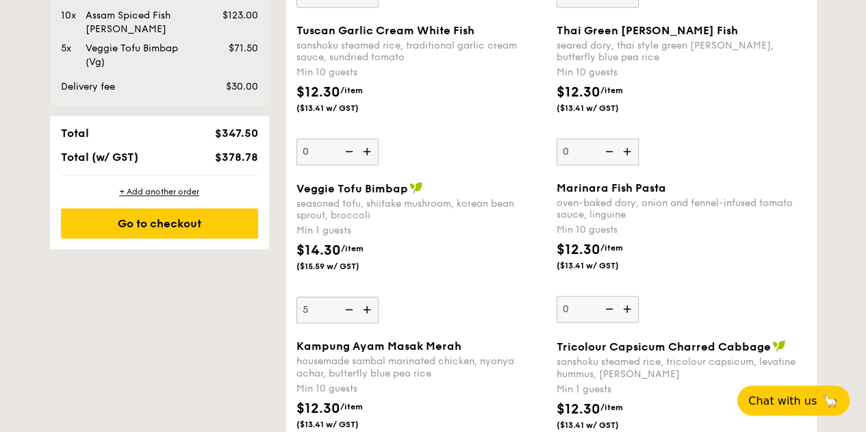
click at [351, 306] on img at bounding box center [348, 310] width 21 height 26
click at [351, 306] on input "5" at bounding box center [338, 310] width 82 height 27
click at [367, 308] on img at bounding box center [368, 310] width 21 height 26
click at [367, 308] on input "4" at bounding box center [338, 310] width 82 height 27
type input "5"
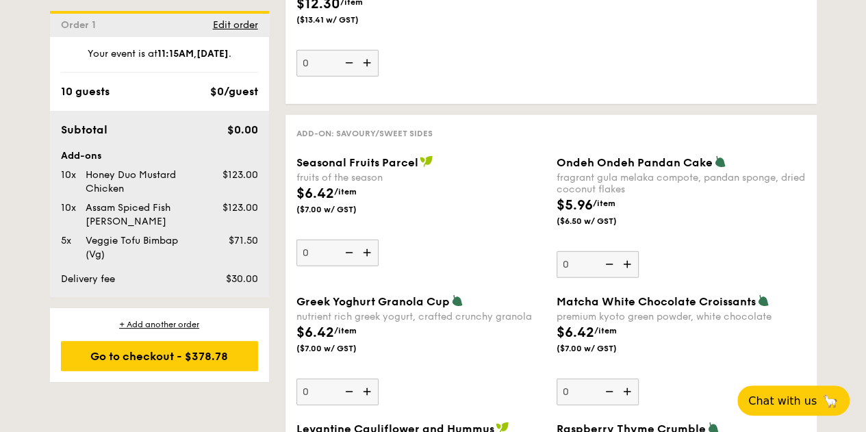
scroll to position [1969, 0]
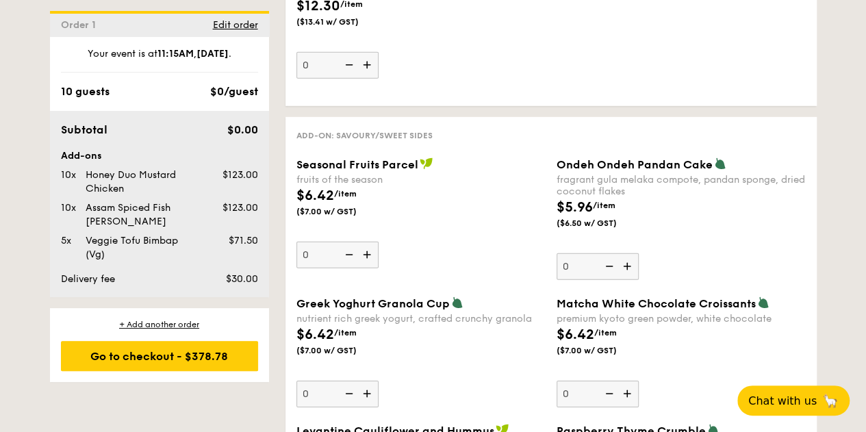
click at [624, 258] on img at bounding box center [629, 266] width 21 height 26
click at [624, 258] on input "0" at bounding box center [598, 266] width 82 height 27
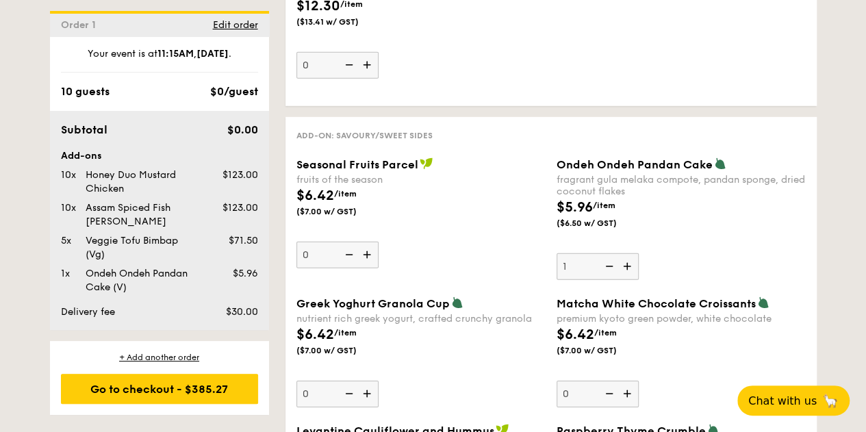
click at [624, 258] on img at bounding box center [629, 266] width 21 height 26
click at [624, 258] on input "1" at bounding box center [598, 266] width 82 height 27
click at [624, 258] on img at bounding box center [629, 266] width 21 height 26
click at [624, 258] on input "2" at bounding box center [598, 266] width 82 height 27
click at [624, 258] on img at bounding box center [629, 266] width 21 height 26
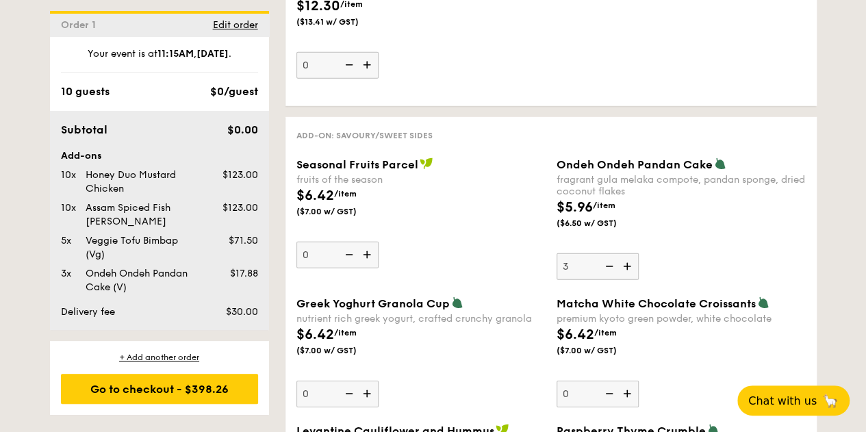
click at [624, 258] on input "3" at bounding box center [598, 266] width 82 height 27
click at [624, 258] on img at bounding box center [629, 266] width 21 height 26
click at [624, 258] on input "4" at bounding box center [598, 266] width 82 height 27
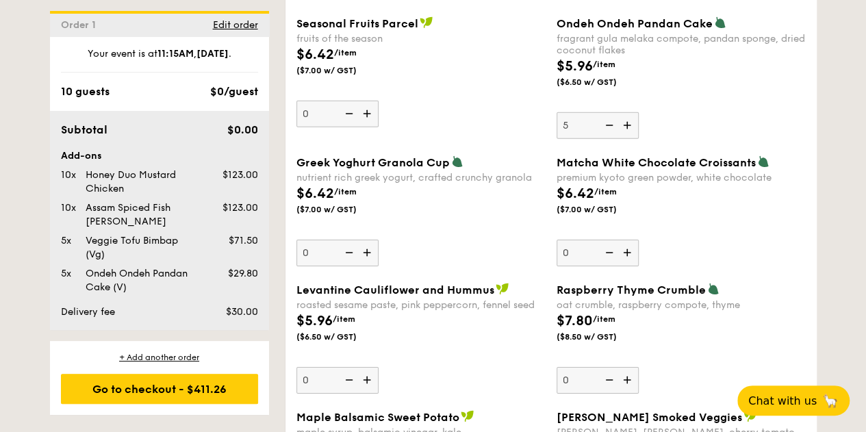
scroll to position [2112, 0]
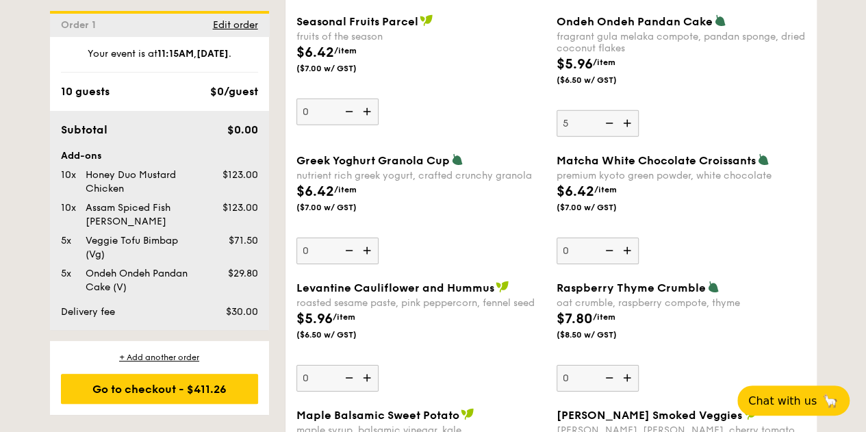
click at [631, 112] on img at bounding box center [629, 123] width 21 height 26
click at [631, 112] on input "5" at bounding box center [598, 123] width 82 height 27
click at [631, 112] on img at bounding box center [629, 123] width 21 height 26
click at [631, 112] on input "6" at bounding box center [598, 123] width 82 height 27
click at [631, 112] on img at bounding box center [629, 123] width 21 height 26
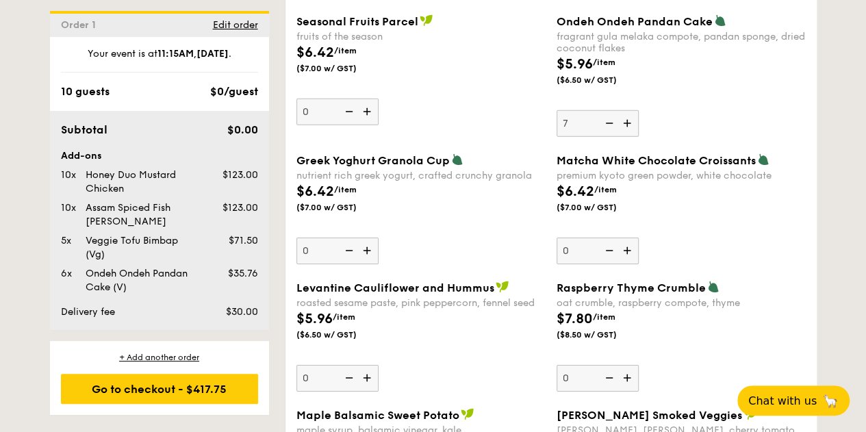
click at [631, 112] on input "7" at bounding box center [598, 123] width 82 height 27
click at [631, 112] on img at bounding box center [629, 123] width 21 height 26
click at [631, 112] on input "8" at bounding box center [598, 123] width 82 height 27
type input "9"
click at [627, 249] on img at bounding box center [629, 251] width 21 height 26
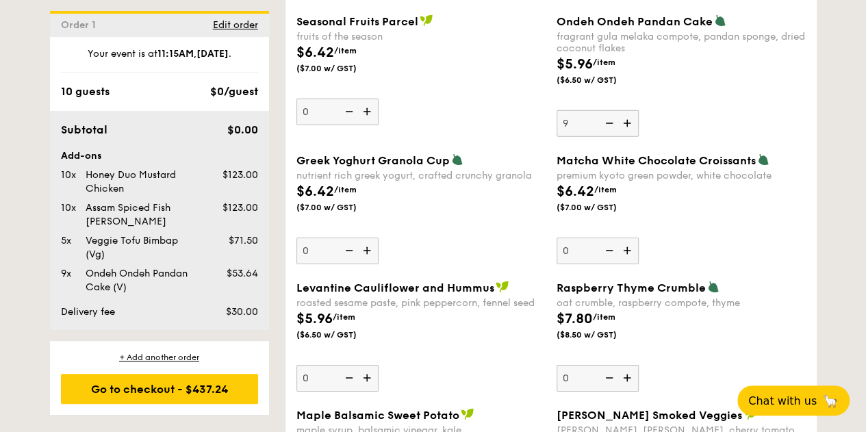
click at [627, 249] on input "0" at bounding box center [598, 251] width 82 height 27
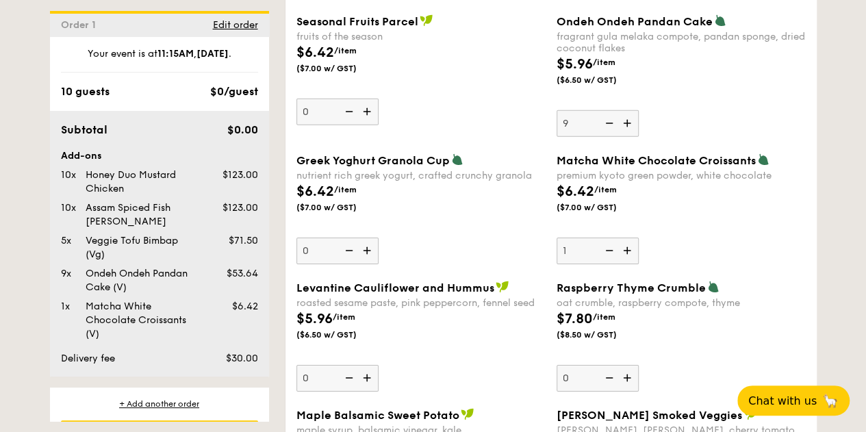
click at [627, 249] on img at bounding box center [629, 251] width 21 height 26
click at [627, 249] on input "1" at bounding box center [598, 251] width 82 height 27
click at [627, 249] on img at bounding box center [629, 251] width 21 height 26
click at [627, 249] on input "2" at bounding box center [598, 251] width 82 height 27
click at [627, 249] on img at bounding box center [629, 251] width 21 height 26
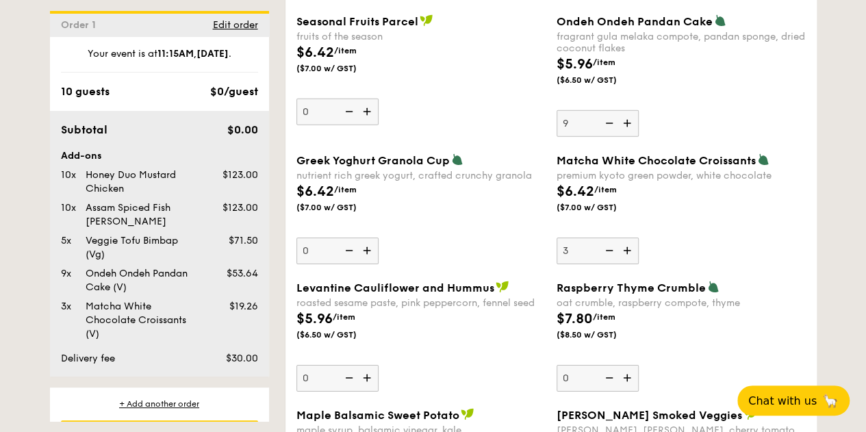
click at [627, 249] on input "3" at bounding box center [598, 251] width 82 height 27
click at [627, 249] on img at bounding box center [629, 251] width 21 height 26
click at [627, 249] on input "4" at bounding box center [598, 251] width 82 height 27
click at [627, 249] on img at bounding box center [629, 251] width 21 height 26
click at [627, 249] on input "5" at bounding box center [598, 251] width 82 height 27
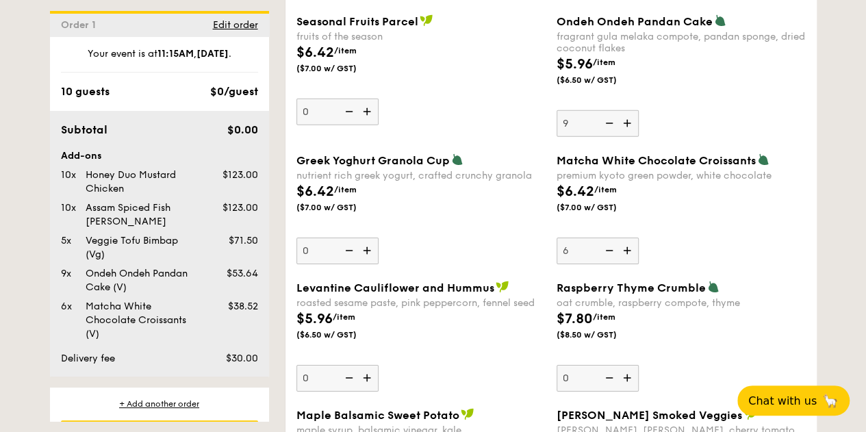
click at [627, 249] on img at bounding box center [629, 251] width 21 height 26
click at [627, 249] on input "6" at bounding box center [598, 251] width 82 height 27
click at [627, 249] on img at bounding box center [629, 251] width 21 height 26
click at [627, 249] on input "7" at bounding box center [598, 251] width 82 height 27
click at [627, 249] on img at bounding box center [629, 251] width 21 height 26
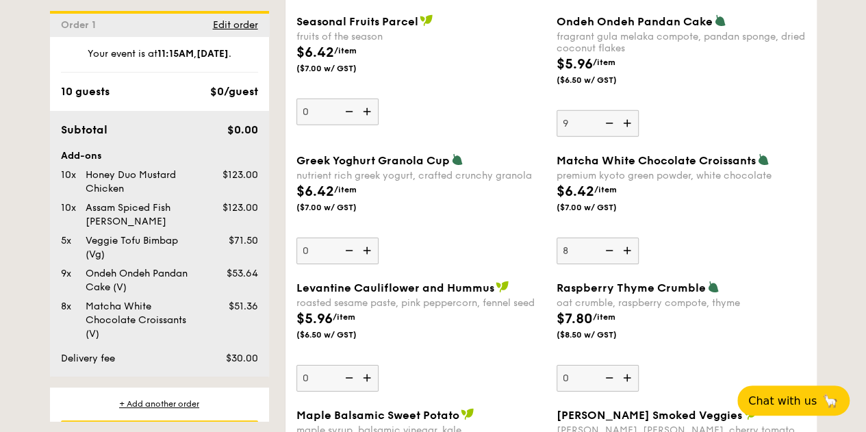
click at [627, 249] on input "8" at bounding box center [598, 251] width 82 height 27
click at [627, 249] on img at bounding box center [629, 251] width 21 height 26
click at [627, 249] on input "9" at bounding box center [598, 251] width 82 height 27
type input "10"
click at [632, 117] on img at bounding box center [629, 123] width 21 height 26
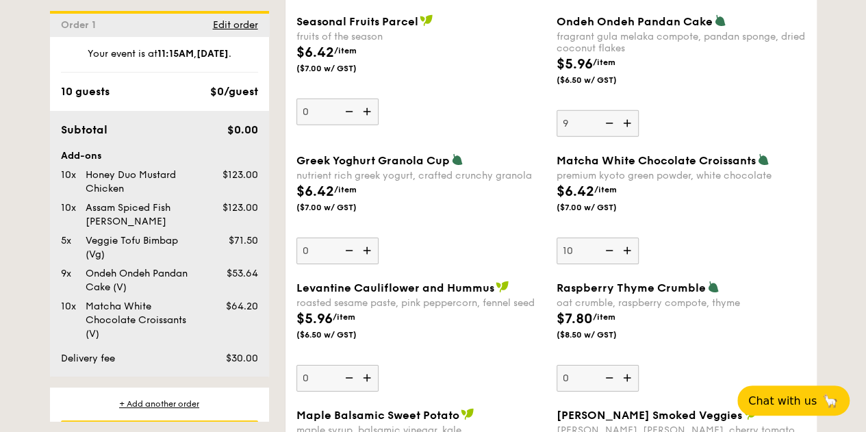
click at [632, 117] on input "9" at bounding box center [598, 123] width 82 height 27
type input "10"
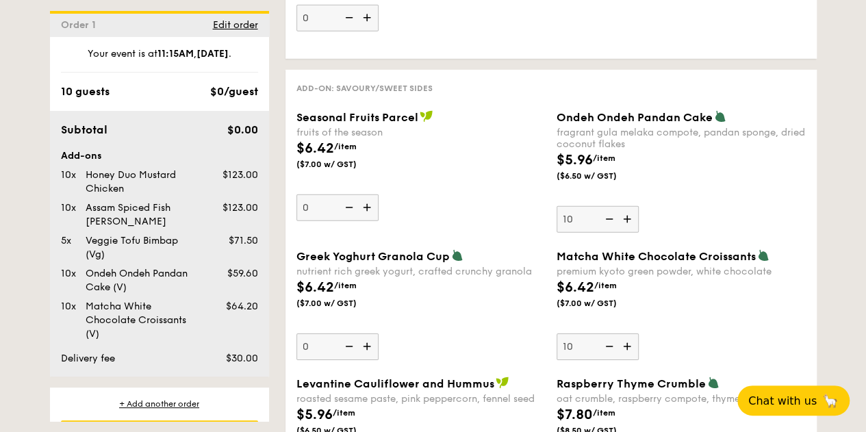
scroll to position [2015, 0]
click at [363, 340] on img at bounding box center [368, 347] width 21 height 26
click at [363, 340] on input "0" at bounding box center [338, 347] width 82 height 27
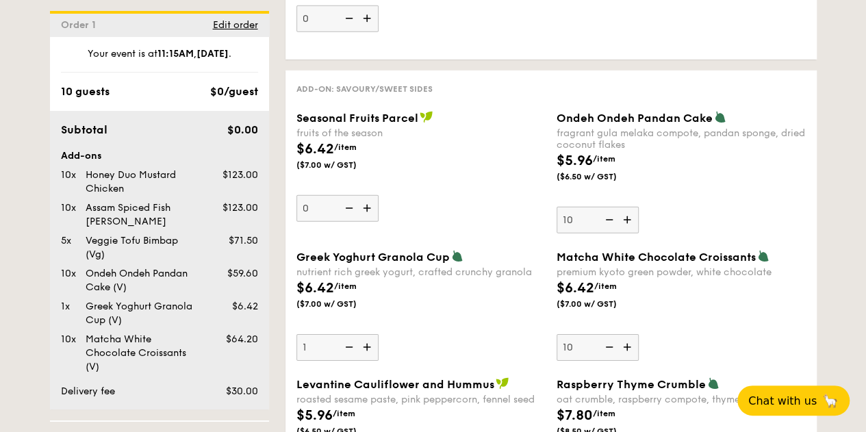
click at [363, 340] on img at bounding box center [368, 347] width 21 height 26
click at [363, 340] on input "1" at bounding box center [338, 347] width 82 height 27
click at [363, 340] on img at bounding box center [368, 347] width 21 height 26
click at [363, 340] on input "2" at bounding box center [338, 347] width 82 height 27
click at [363, 340] on img at bounding box center [368, 347] width 21 height 26
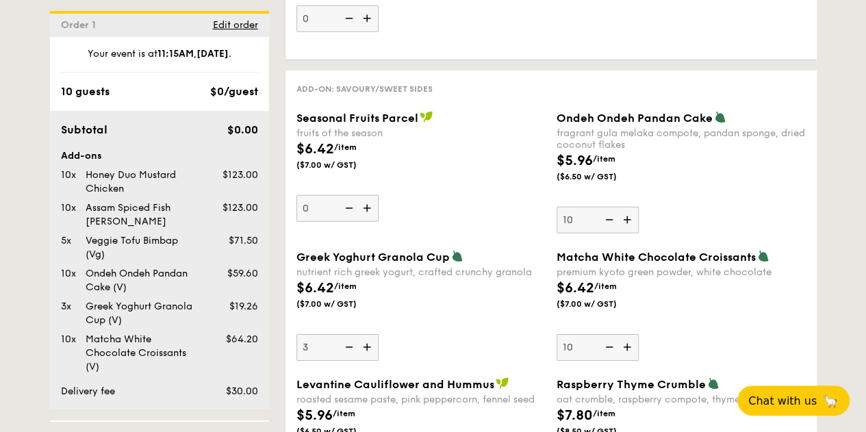
click at [363, 340] on input "3" at bounding box center [338, 347] width 82 height 27
click at [363, 340] on img at bounding box center [368, 347] width 21 height 26
click at [363, 340] on input "4" at bounding box center [338, 347] width 82 height 27
type input "5"
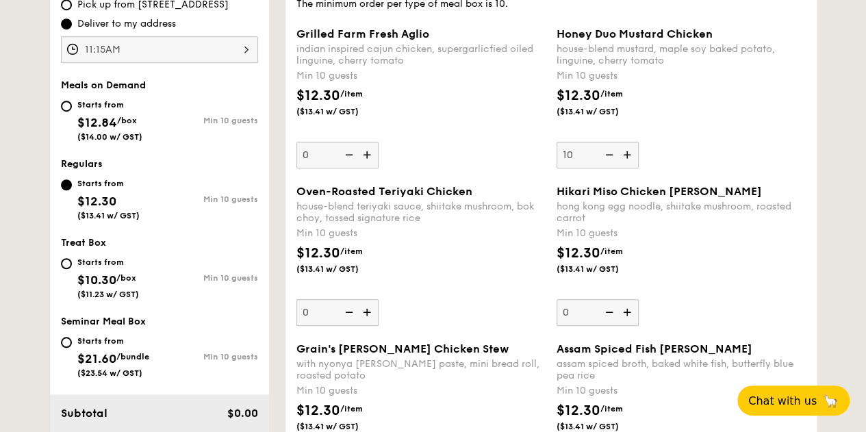
scroll to position [456, 0]
click at [623, 307] on img at bounding box center [629, 313] width 21 height 26
click at [623, 307] on input "0" at bounding box center [598, 313] width 82 height 27
type input "10"
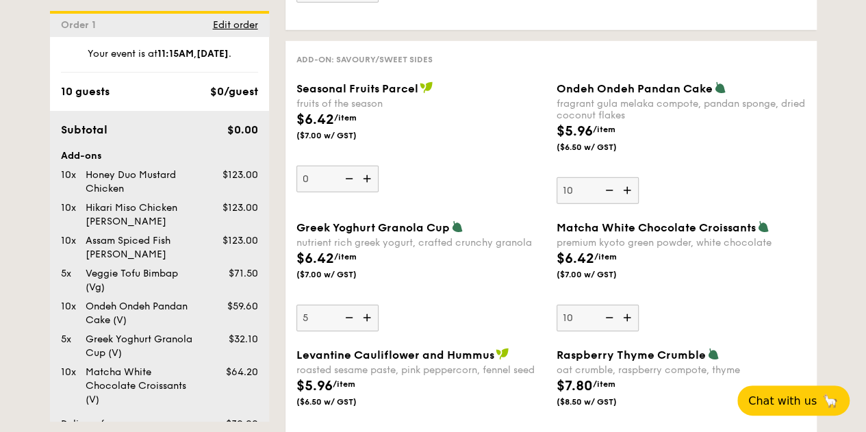
scroll to position [2042, 0]
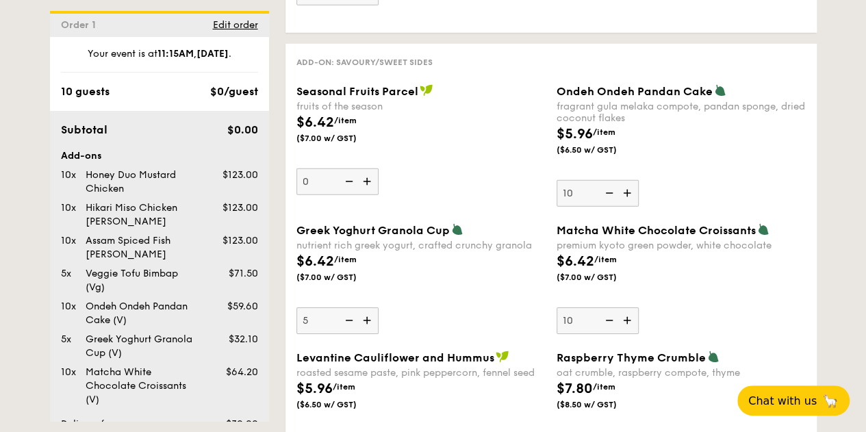
click at [625, 195] on img at bounding box center [629, 193] width 21 height 26
click at [625, 195] on input "10" at bounding box center [598, 193] width 82 height 27
click at [632, 190] on img at bounding box center [629, 193] width 21 height 26
click at [632, 190] on input "11" at bounding box center [598, 193] width 82 height 27
click at [629, 190] on img at bounding box center [629, 193] width 21 height 26
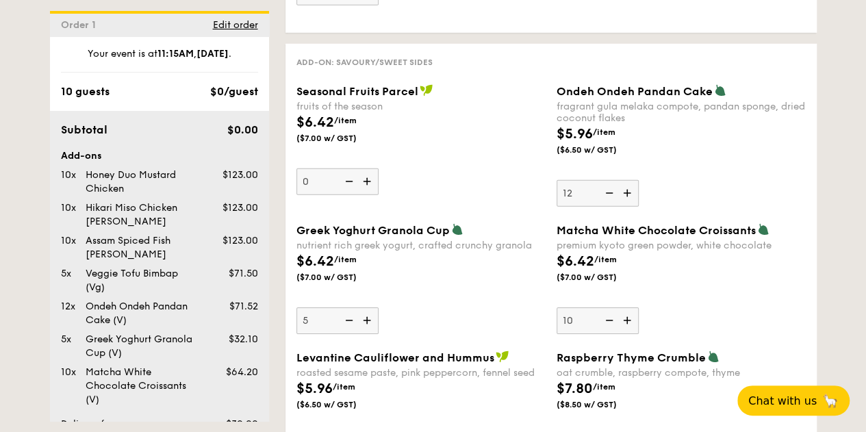
click at [629, 190] on input "12" at bounding box center [598, 193] width 82 height 27
click at [629, 190] on img at bounding box center [629, 193] width 21 height 26
click at [629, 190] on input "13" at bounding box center [598, 193] width 82 height 27
click at [629, 190] on img at bounding box center [629, 193] width 21 height 26
click at [629, 190] on input "14" at bounding box center [598, 193] width 82 height 27
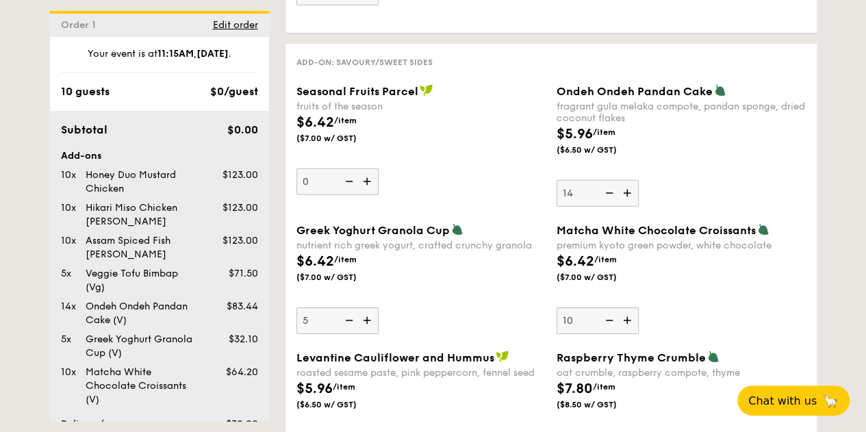
type input "15"
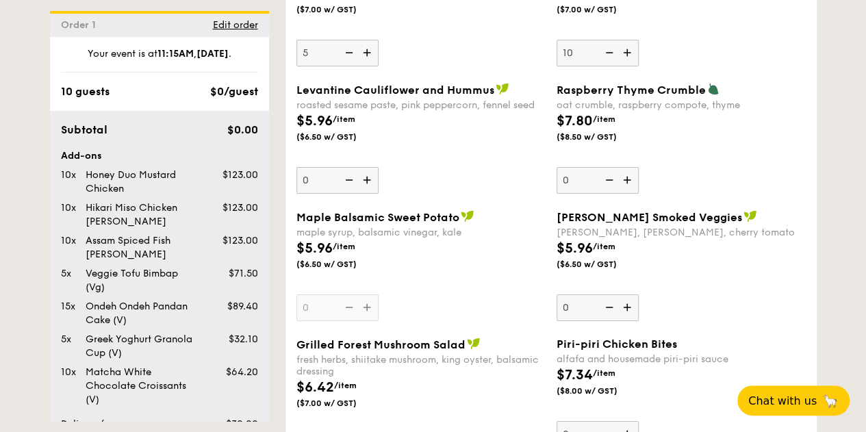
scroll to position [2136, 0]
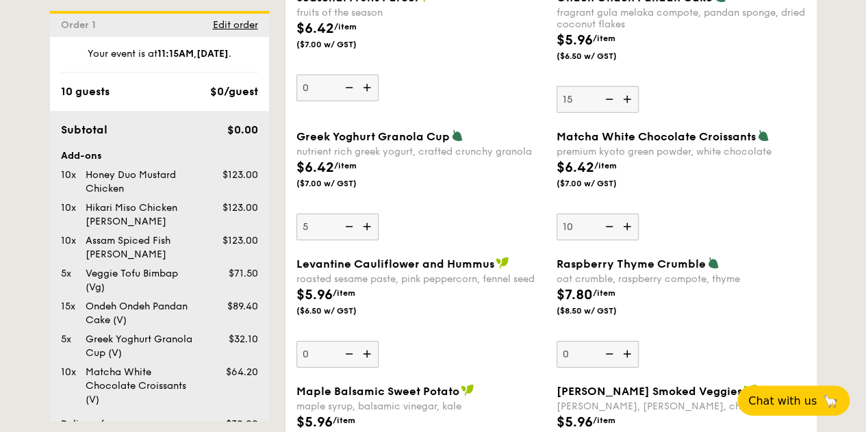
click at [625, 224] on img at bounding box center [629, 227] width 21 height 26
click at [625, 224] on input "10" at bounding box center [598, 227] width 82 height 27
click at [625, 224] on img at bounding box center [629, 227] width 21 height 26
click at [625, 224] on input "11" at bounding box center [598, 227] width 82 height 27
click at [625, 224] on img at bounding box center [629, 227] width 21 height 26
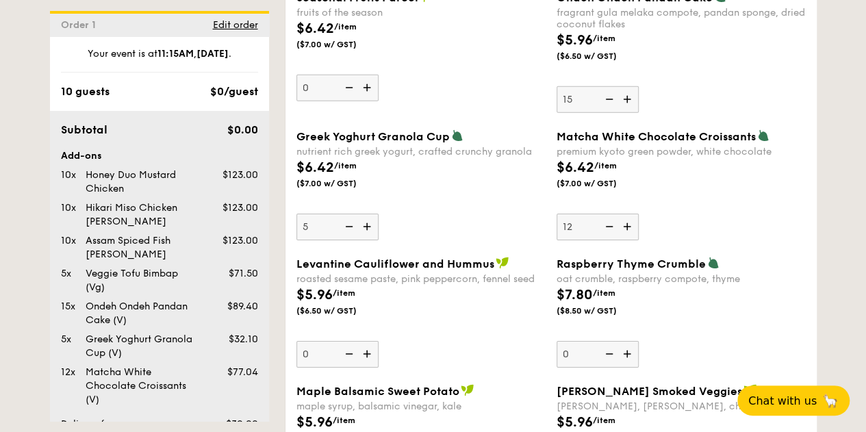
click at [625, 224] on input "12" at bounding box center [598, 227] width 82 height 27
click at [625, 224] on img at bounding box center [629, 227] width 21 height 26
click at [625, 224] on input "13" at bounding box center [598, 227] width 82 height 27
click at [625, 224] on img at bounding box center [629, 227] width 21 height 26
click at [625, 224] on input "14" at bounding box center [598, 227] width 82 height 27
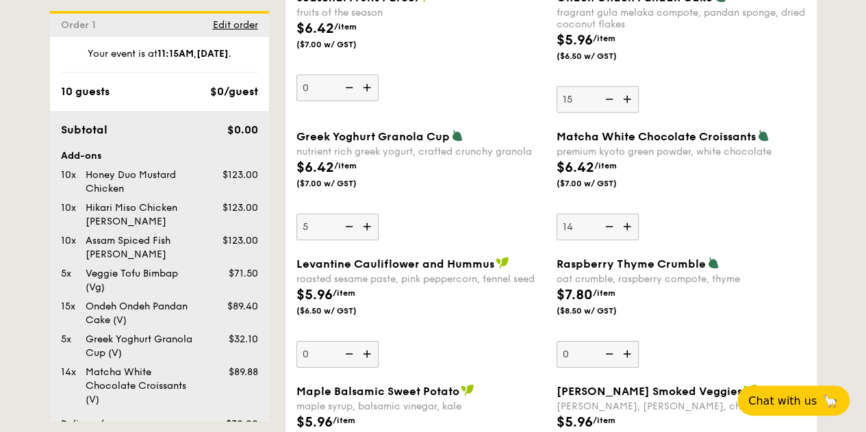
type input "15"
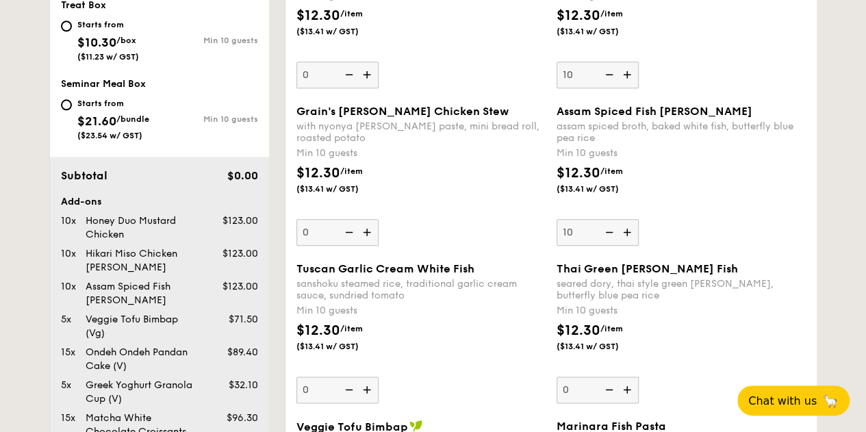
scroll to position [699, 0]
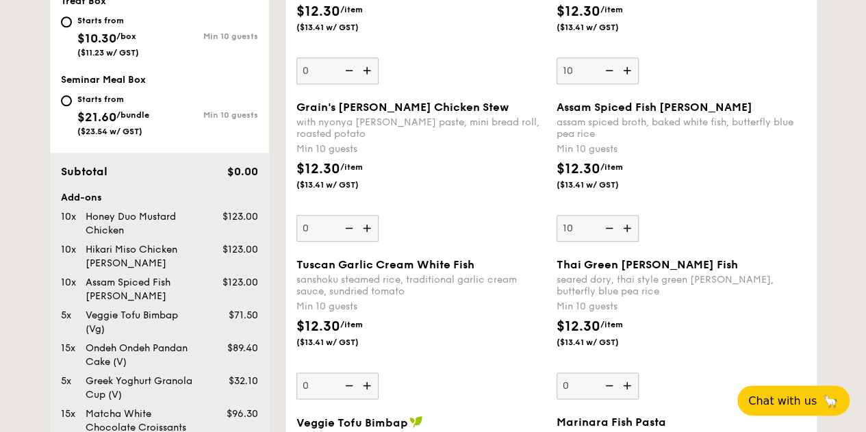
click at [605, 228] on img at bounding box center [608, 228] width 21 height 26
click at [605, 228] on input "10" at bounding box center [598, 228] width 82 height 27
type input "0"
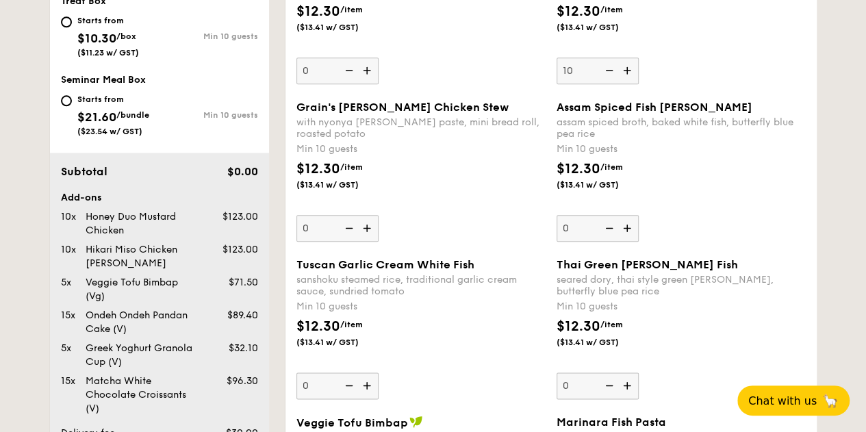
click at [625, 389] on img at bounding box center [629, 386] width 21 height 26
click at [625, 389] on input "0" at bounding box center [598, 386] width 82 height 27
type input "10"
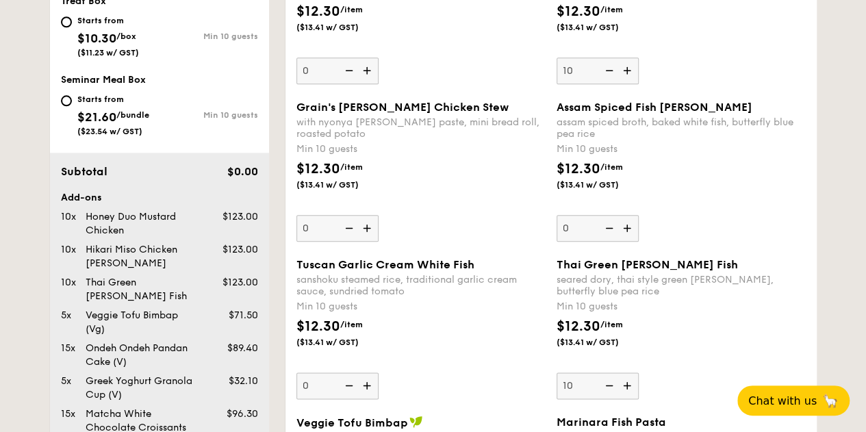
scroll to position [858, 0]
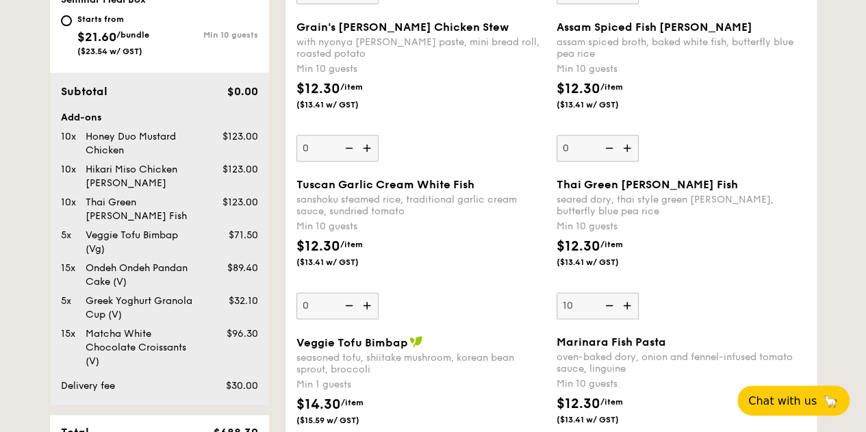
scroll to position [773, 0]
